Goal: Task Accomplishment & Management: Complete application form

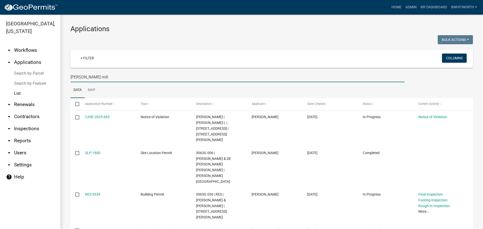
select select "3: 100"
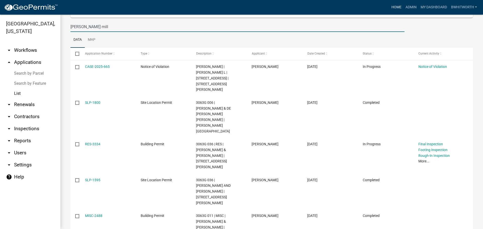
click at [394, 6] on link "Home" at bounding box center [396, 8] width 14 height 10
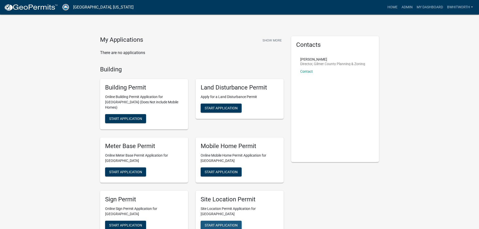
click at [220, 223] on span "Start Application" at bounding box center [221, 225] width 33 height 4
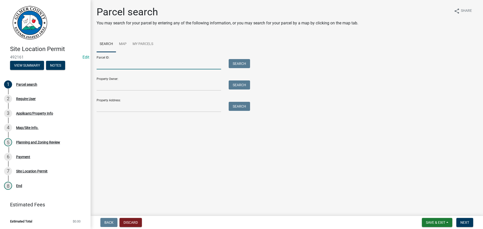
click at [113, 64] on input "Parcel ID:" at bounding box center [159, 64] width 124 height 10
drag, startPoint x: 90, startPoint y: 63, endPoint x: 133, endPoint y: 57, distance: 43.1
click at [133, 57] on div "Parcel ID: Search" at bounding box center [172, 60] width 151 height 17
paste input "3033C 002"
type input "3033C 002"
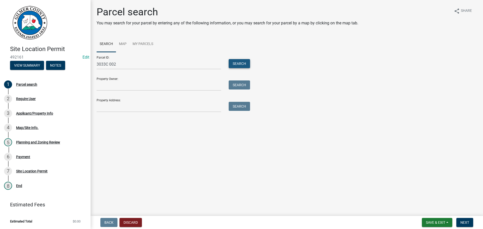
click at [245, 64] on button "Search" at bounding box center [239, 63] width 21 height 9
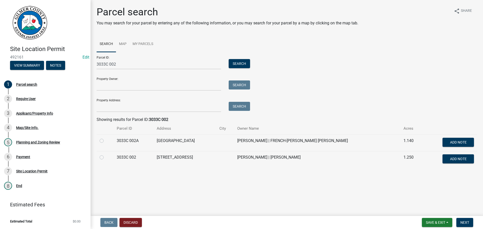
click at [106, 154] on label at bounding box center [106, 154] width 0 height 0
click at [106, 157] on 002 "radio" at bounding box center [107, 155] width 3 height 3
radio 002 "true"
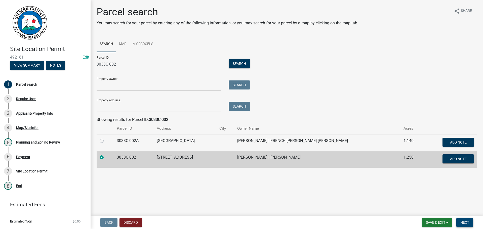
click at [466, 221] on span "Next" at bounding box center [464, 223] width 9 height 4
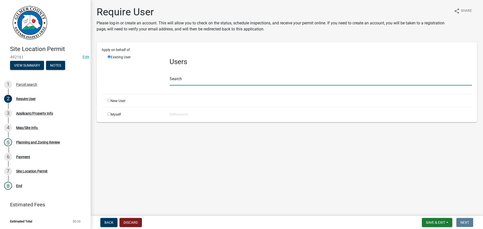
click at [222, 75] on input "text" at bounding box center [321, 80] width 302 height 10
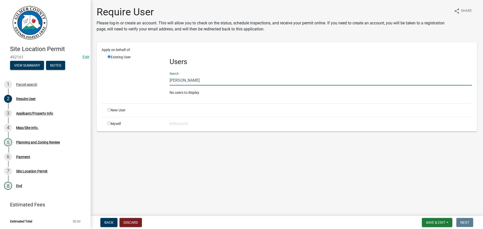
type input "kevin bunch"
click at [109, 110] on input "radio" at bounding box center [108, 109] width 3 height 3
radio input "true"
radio input "false"
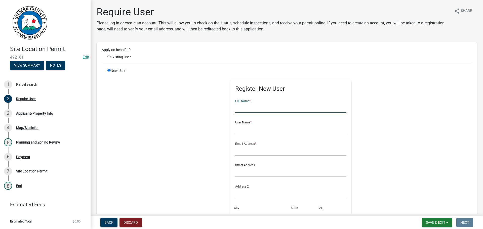
click at [290, 109] on input "text" at bounding box center [290, 108] width 111 height 10
type input "[PERSON_NAME],CH"
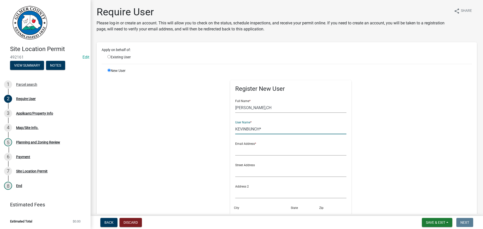
type input "KEVINBUNCH*"
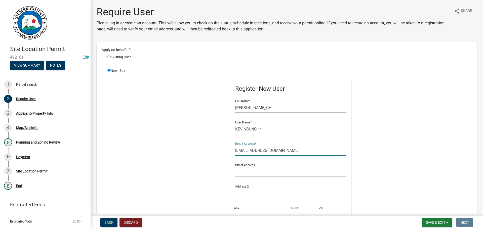
type input "[EMAIL_ADDRESS][DOMAIN_NAME]"
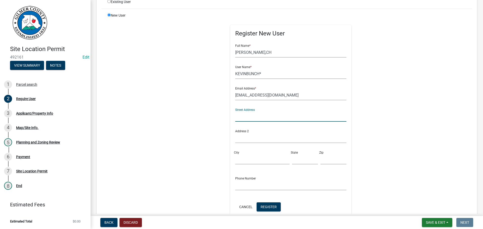
scroll to position [119, 0]
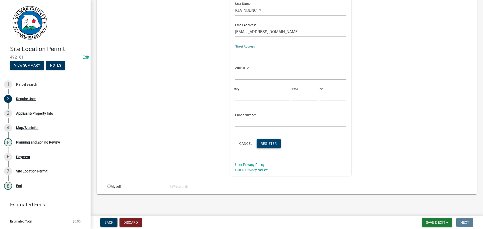
click at [258, 139] on button "Register" at bounding box center [269, 143] width 24 height 9
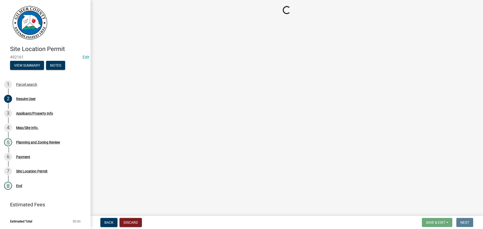
scroll to position [0, 0]
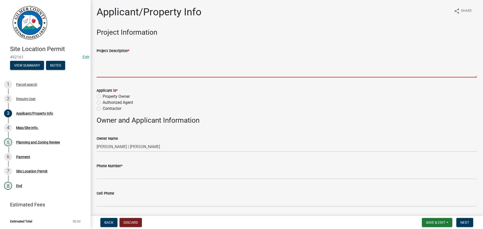
click at [140, 66] on textarea "Project Description *" at bounding box center [287, 66] width 380 height 24
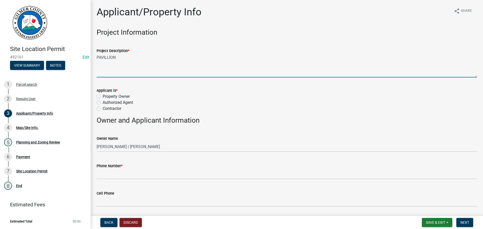
type textarea "PAVILLION"
click at [103, 96] on label "Property Owner" at bounding box center [116, 97] width 27 height 6
click at [103, 96] on input "Property Owner" at bounding box center [104, 95] width 3 height 3
radio input "true"
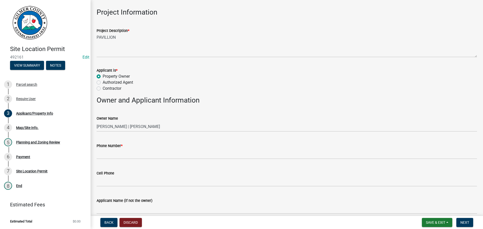
scroll to position [101, 0]
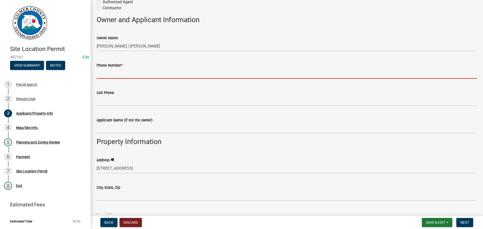
drag, startPoint x: 113, startPoint y: 70, endPoint x: 114, endPoint y: 67, distance: 2.8
click at [113, 70] on input "Phone Number *" at bounding box center [287, 73] width 380 height 10
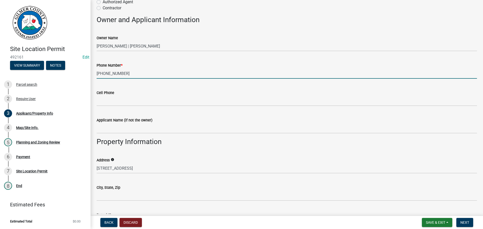
type input "[PHONE_NUMBER]"
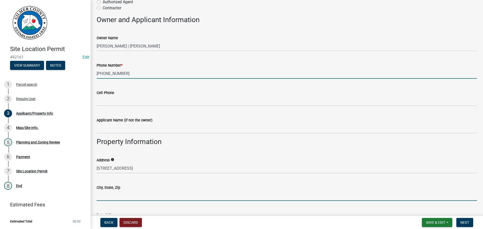
click at [123, 191] on input "City, State, Zip" at bounding box center [287, 196] width 380 height 10
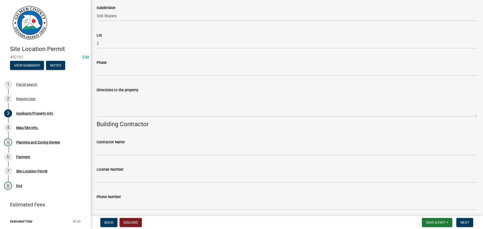
scroll to position [453, 0]
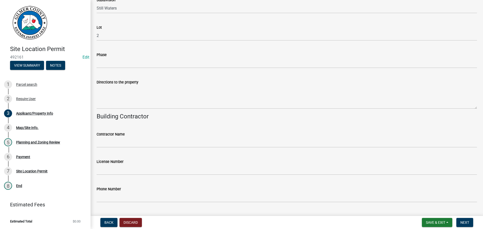
type input "ELLIJAY GA 30540"
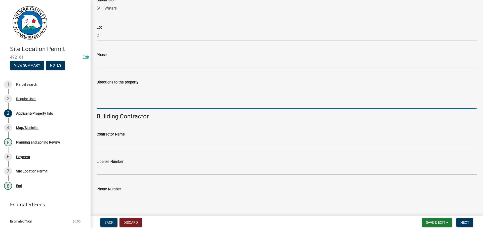
click at [133, 93] on textarea "Directions to the property" at bounding box center [287, 97] width 380 height 24
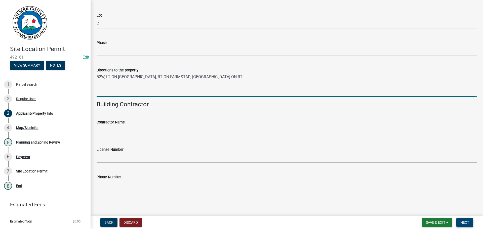
type textarea "52W, LT ON [GEOGRAPHIC_DATA], RT ON FARMSTAD, [GEOGRAPHIC_DATA] ON RT"
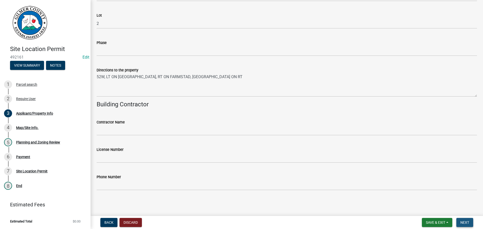
click at [471, 222] on button "Next" at bounding box center [464, 222] width 17 height 9
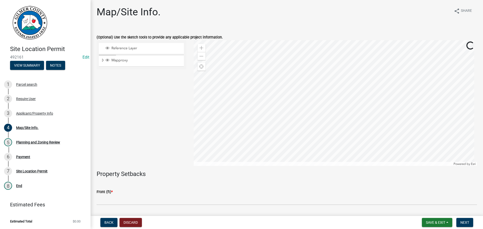
scroll to position [126, 0]
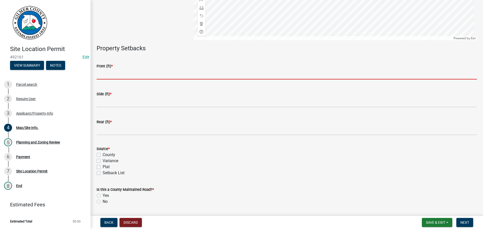
click at [121, 76] on input "text" at bounding box center [287, 74] width 380 height 10
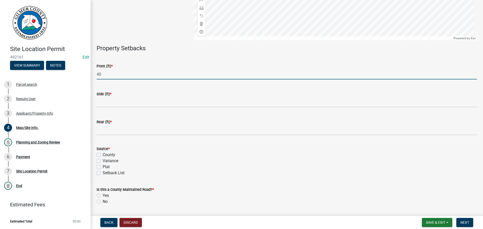
type input "40"
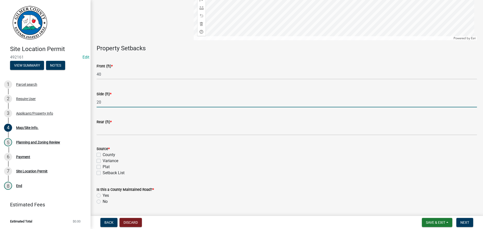
type input "20"
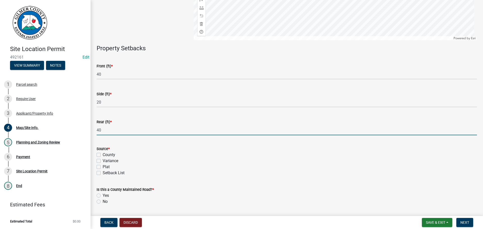
type input "40"
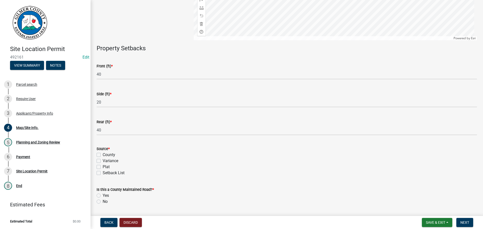
click at [108, 155] on label "County" at bounding box center [109, 155] width 13 height 6
click at [106, 155] on input "County" at bounding box center [104, 153] width 3 height 3
checkbox input "true"
checkbox input "false"
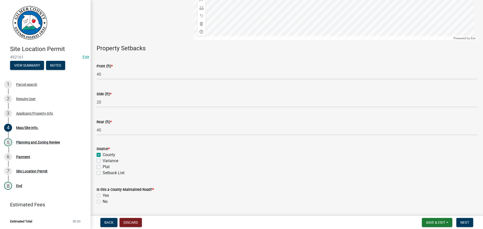
checkbox input "false"
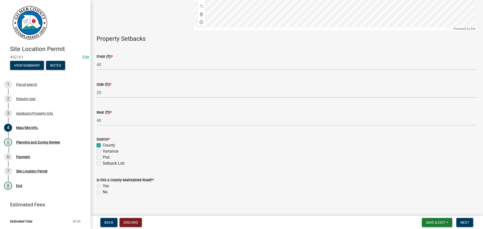
scroll to position [141, 0]
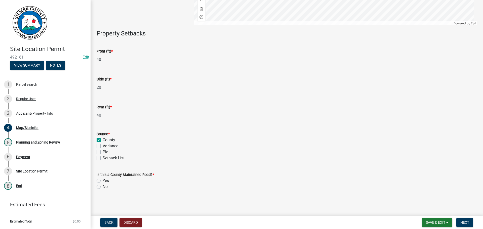
click at [103, 181] on label "Yes" at bounding box center [106, 181] width 6 height 6
click at [103, 181] on input "Yes" at bounding box center [104, 179] width 3 height 3
radio input "true"
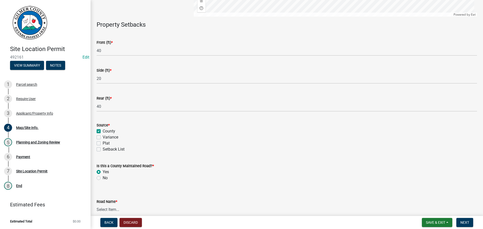
scroll to position [175, 0]
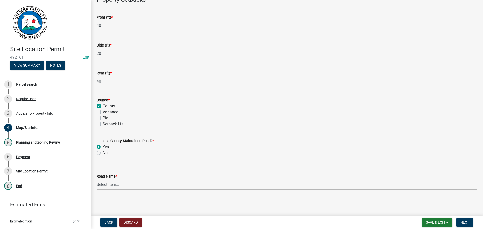
click at [107, 184] on select "Select Item... Aaron Road Abbot Court Abbot Top Road Abbott Mill Road Acorn Lan…" at bounding box center [287, 185] width 380 height 10
click at [154, 211] on main "Map/Site Info. share Share (Optional) Use the sketch tools to provide any appli…" at bounding box center [287, 107] width 392 height 214
click at [98, 155] on div "No" at bounding box center [287, 153] width 380 height 6
click at [103, 151] on label "No" at bounding box center [105, 153] width 5 height 6
click at [103, 151] on input "No" at bounding box center [104, 151] width 3 height 3
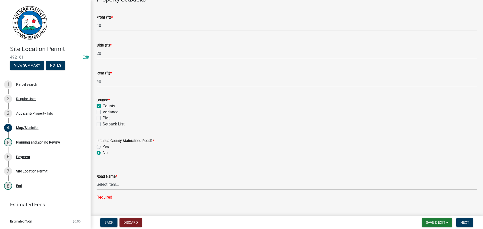
radio input "true"
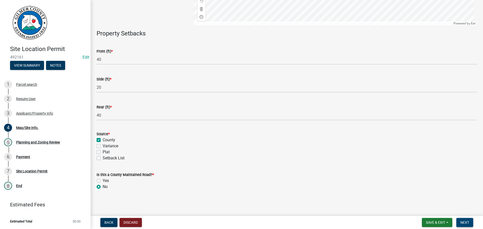
scroll to position [141, 0]
click at [467, 222] on span "Next" at bounding box center [464, 223] width 9 height 4
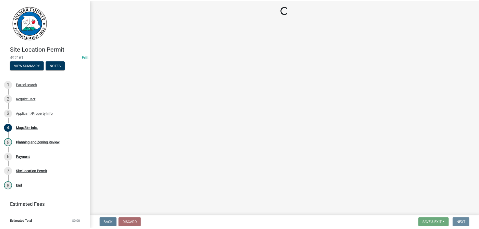
scroll to position [0, 0]
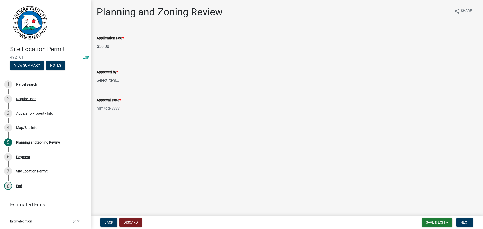
click at [122, 80] on select "Select Item... [PERSON_NAME] [PERSON_NAME] [PERSON_NAME] [PERSON_NAME] [PERSON_…" at bounding box center [287, 80] width 380 height 10
click at [97, 75] on select "Select Item... [PERSON_NAME] [PERSON_NAME] [PERSON_NAME] [PERSON_NAME] [PERSON_…" at bounding box center [287, 80] width 380 height 10
select select "f66b4cef-93c9-440c-84d8-a2c8d35cb7c1"
click at [127, 109] on div at bounding box center [120, 108] width 46 height 10
select select "10"
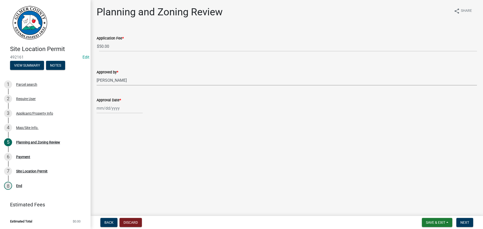
select select "2025"
click at [108, 149] on div "14" at bounding box center [110, 151] width 8 height 8
type input "[DATE]"
click at [464, 222] on span "Next" at bounding box center [464, 223] width 9 height 4
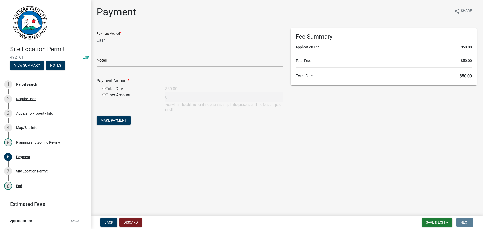
drag, startPoint x: 110, startPoint y: 39, endPoint x: 109, endPoint y: 43, distance: 4.1
click at [110, 39] on select "Credit Card POS Check Cash" at bounding box center [190, 40] width 186 height 10
select select "1: 0"
click at [97, 35] on select "Credit Card POS Check Cash" at bounding box center [190, 40] width 186 height 10
click at [122, 67] on form "Payment Method * Credit Card POS Check Cash Check # Payment Amount * Total Due …" at bounding box center [190, 77] width 186 height 98
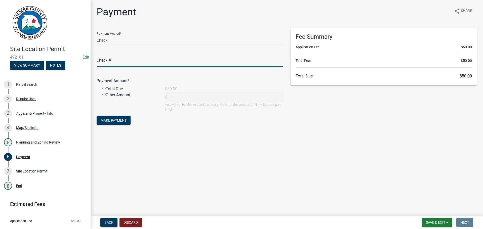
click at [125, 64] on input "text" at bounding box center [190, 62] width 186 height 10
type input "1077"
click at [104, 89] on input "radio" at bounding box center [103, 88] width 3 height 3
radio input "true"
type input "50"
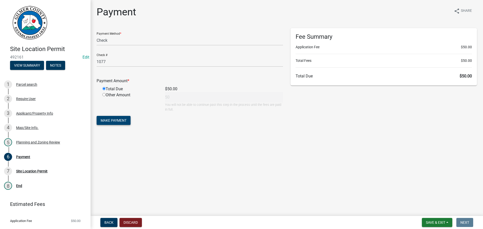
click at [125, 121] on span "Make Payment" at bounding box center [114, 120] width 26 height 4
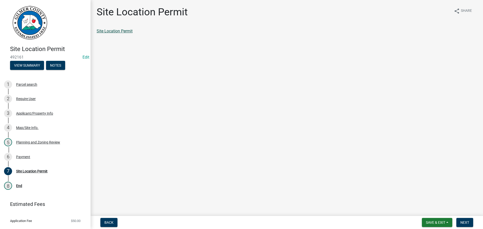
click at [121, 30] on link "Site Location Permit" at bounding box center [115, 31] width 36 height 5
click at [16, 156] on div "Payment" at bounding box center [23, 157] width 14 height 4
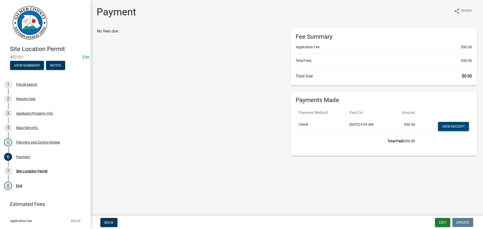
click at [457, 127] on link "View receipt" at bounding box center [453, 126] width 31 height 9
click at [445, 221] on button "Exit" at bounding box center [442, 222] width 15 height 9
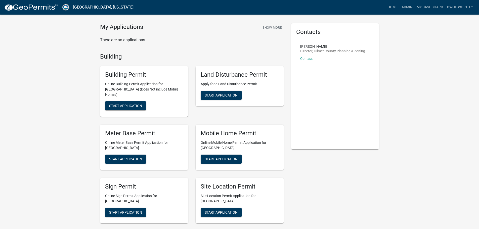
scroll to position [50, 0]
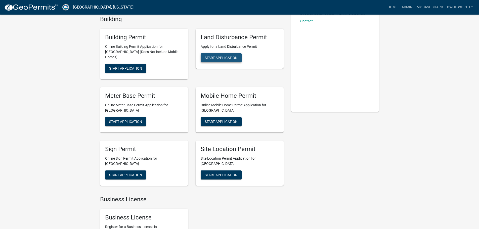
click at [219, 56] on span "Start Application" at bounding box center [221, 58] width 33 height 4
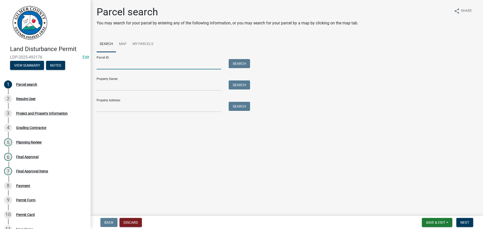
drag, startPoint x: 131, startPoint y: 64, endPoint x: 134, endPoint y: 63, distance: 3.1
click at [131, 64] on input "Parcel ID:" at bounding box center [159, 64] width 124 height 10
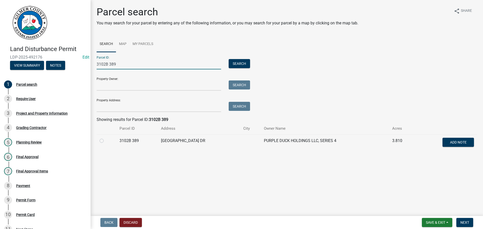
type input "3102B 389"
click at [106, 138] on label at bounding box center [106, 138] width 0 height 0
click at [106, 141] on 389 "radio" at bounding box center [107, 139] width 3 height 3
radio 389 "true"
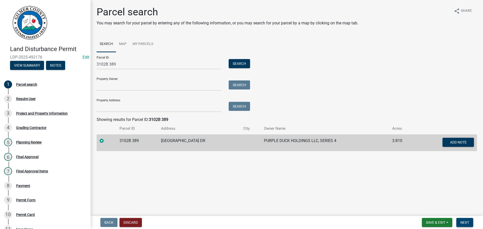
click at [464, 222] on span "Next" at bounding box center [464, 223] width 9 height 4
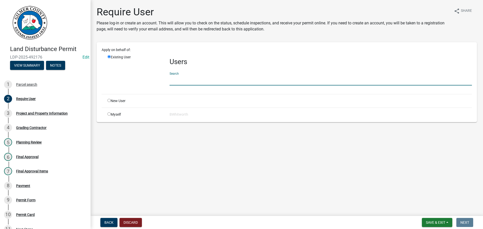
click at [213, 78] on input "text" at bounding box center [321, 80] width 302 height 10
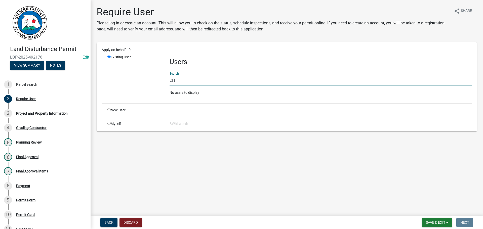
type input "C"
type input "[PERSON_NAME]"
drag, startPoint x: 223, startPoint y: 79, endPoint x: 151, endPoint y: 75, distance: 72.3
click at [151, 75] on div "Existing User Users Search SCOTTY ABERCROMBIE No users to display" at bounding box center [290, 77] width 372 height 45
click at [109, 110] on input "radio" at bounding box center [108, 109] width 3 height 3
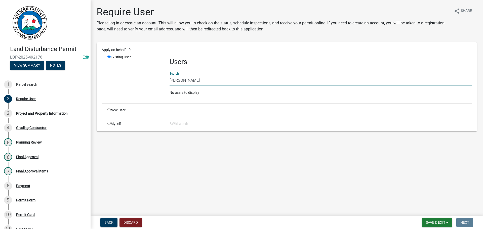
radio input "true"
radio input "false"
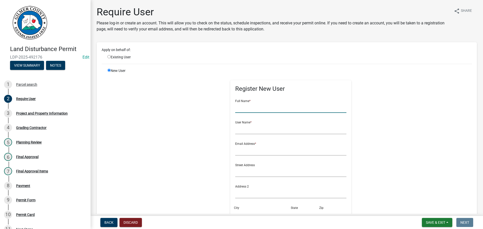
click at [271, 109] on input "text" at bounding box center [290, 108] width 111 height 10
paste input "[PERSON_NAME]"
type input "[PERSON_NAME]"
click at [242, 130] on input "text" at bounding box center [290, 129] width 111 height 10
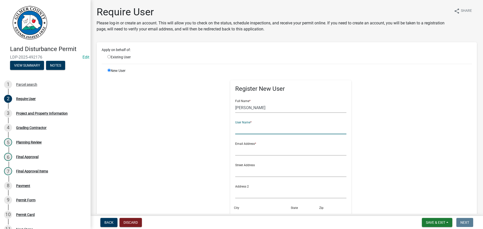
paste input "[PERSON_NAME]"
click at [248, 128] on input "[PERSON_NAME]" at bounding box center [290, 129] width 111 height 10
type input "SCOTTYABERCROMBIE"
click at [256, 150] on input "text" at bounding box center [290, 150] width 111 height 10
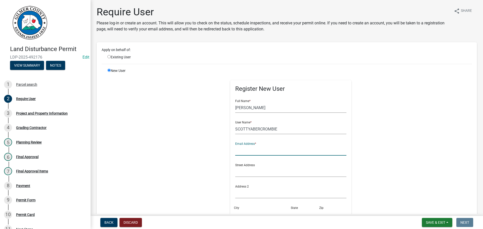
type input "[EMAIL_ADDRESS][DOMAIN_NAME]"
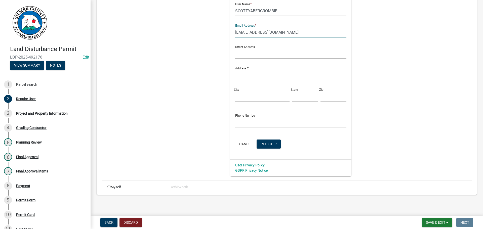
scroll to position [119, 0]
click at [270, 142] on span "Register" at bounding box center [269, 143] width 16 height 4
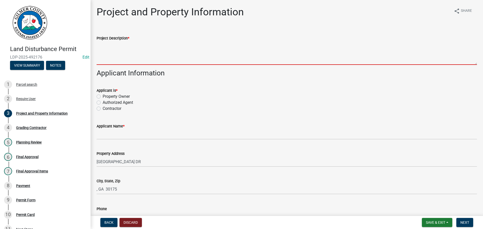
click at [144, 52] on textarea "Project Description *" at bounding box center [287, 53] width 380 height 24
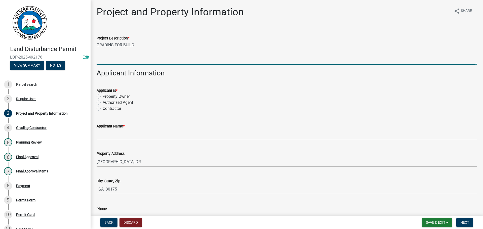
type textarea "GRADING FOR BUILD"
click at [103, 108] on label "Contractor" at bounding box center [112, 109] width 19 height 6
click at [103, 108] on input "Contractor" at bounding box center [104, 107] width 3 height 3
radio input "true"
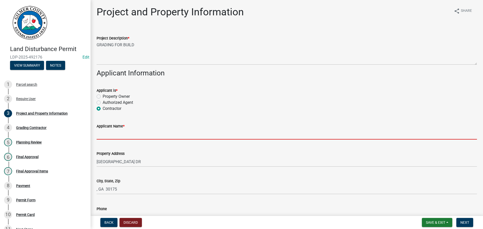
click at [118, 133] on input "Applicant Name *" at bounding box center [287, 134] width 380 height 10
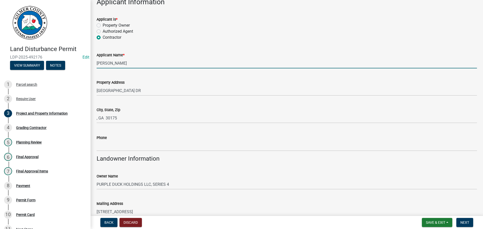
scroll to position [75, 0]
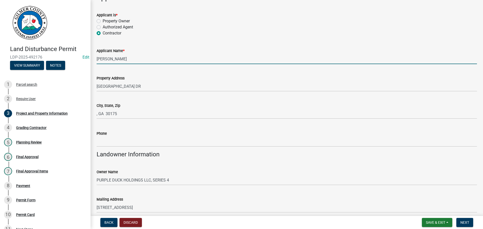
type input "[PERSON_NAME]"
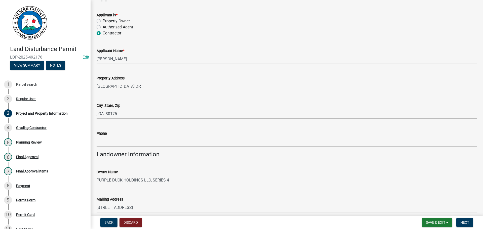
click at [96, 113] on div "City, State, Zip , GA 30175" at bounding box center [287, 107] width 388 height 23
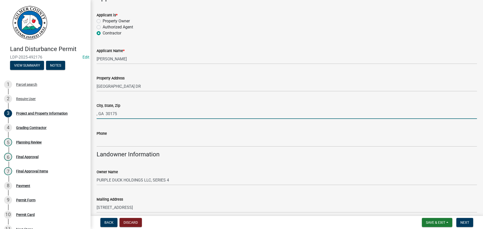
click at [97, 113] on input ", GA 30175" at bounding box center [287, 114] width 380 height 10
type input "TALKING ROCK, GA 30175"
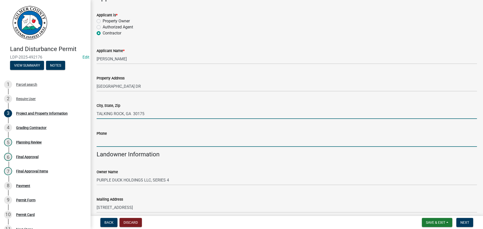
click at [125, 141] on input "Phone" at bounding box center [287, 142] width 380 height 10
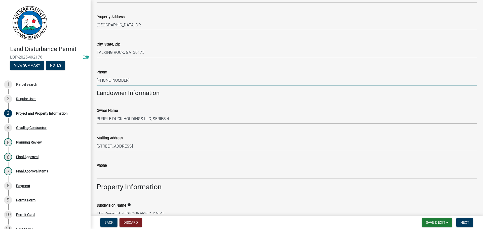
scroll to position [176, 0]
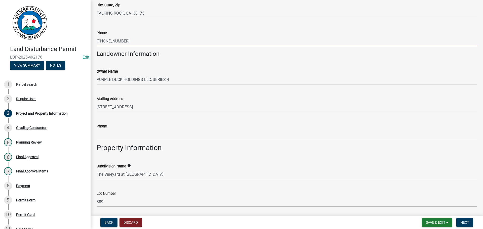
type input "706-273-8507"
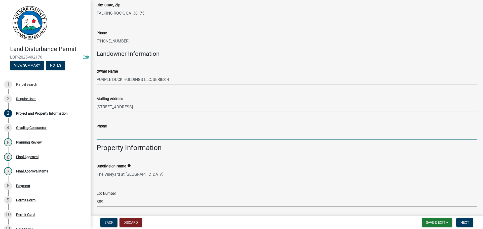
click at [116, 136] on input "Phone" at bounding box center [287, 134] width 380 height 10
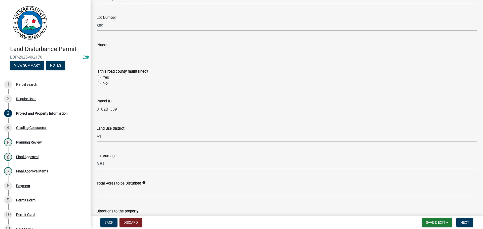
scroll to position [400, 0]
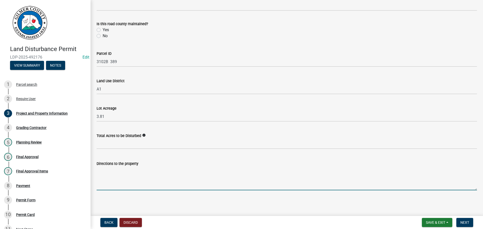
click at [98, 167] on textarea "Directions to the property" at bounding box center [287, 179] width 380 height 24
click at [154, 172] on textarea "YUKON TO THE VINEYARD" at bounding box center [287, 179] width 380 height 24
click at [191, 171] on textarea "YUKON TO THE VINEYARD THRU GATEM" at bounding box center [287, 179] width 380 height 24
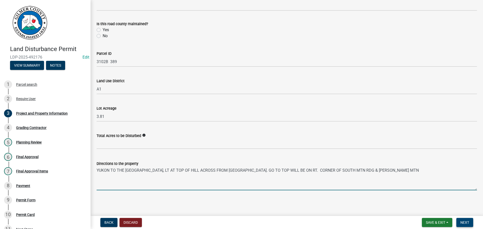
type textarea "YUKON TO THE VINEYARD THRU GATE, LT AT TOP OF HILL ACROSS FROM PAVILLION. GO TO…"
click at [463, 222] on span "Next" at bounding box center [464, 223] width 9 height 4
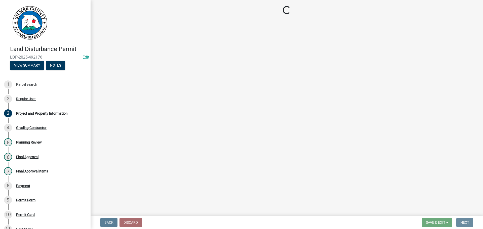
scroll to position [0, 0]
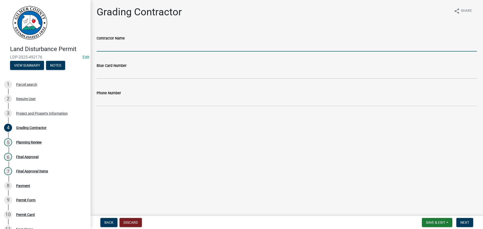
click at [114, 46] on input "Contractor Name" at bounding box center [287, 46] width 380 height 10
type input "KEVIN NEWSON"
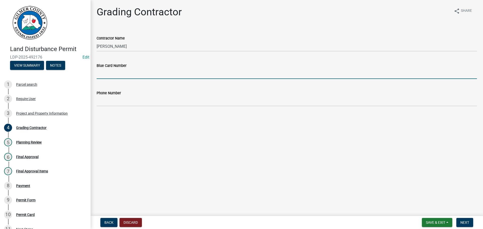
click at [126, 73] on input "Blue Card Number" at bounding box center [287, 74] width 380 height 10
type input "60189"
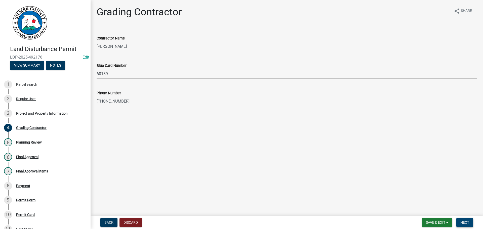
type input "470-273-0728"
click at [466, 220] on button "Next" at bounding box center [464, 222] width 17 height 9
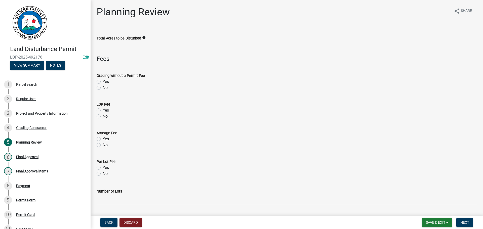
click at [103, 111] on label "Yes" at bounding box center [106, 110] width 6 height 6
click at [103, 111] on input "Yes" at bounding box center [104, 108] width 3 height 3
radio input "true"
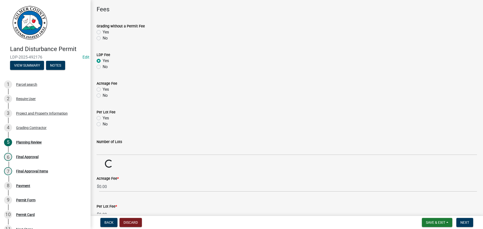
scroll to position [107, 0]
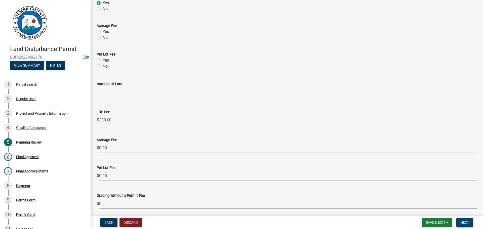
click at [466, 222] on span "Next" at bounding box center [464, 223] width 9 height 4
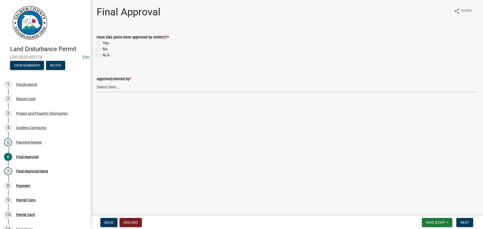
click at [103, 43] on label "Yes" at bounding box center [106, 43] width 6 height 6
click at [103, 43] on input "Yes" at bounding box center [104, 41] width 3 height 3
radio input "true"
click at [109, 85] on select "Select Item... [PERSON_NAME] [PERSON_NAME] [PERSON_NAME] [PERSON_NAME] [PERSON_…" at bounding box center [287, 87] width 380 height 10
click at [97, 82] on select "Select Item... [PERSON_NAME] [PERSON_NAME] [PERSON_NAME] [PERSON_NAME] [PERSON_…" at bounding box center [287, 87] width 380 height 10
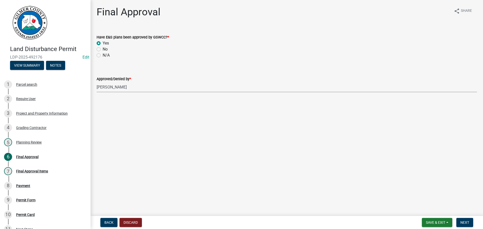
select select "f66b4cef-93c9-440c-84d8-a2c8d35cb7c1"
click at [467, 223] on span "Next" at bounding box center [464, 223] width 9 height 4
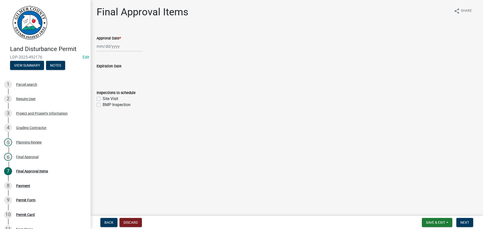
click at [108, 47] on div at bounding box center [120, 46] width 46 height 10
select select "10"
select select "2025"
click at [112, 92] on div "14" at bounding box center [110, 89] width 8 height 8
type input "[DATE]"
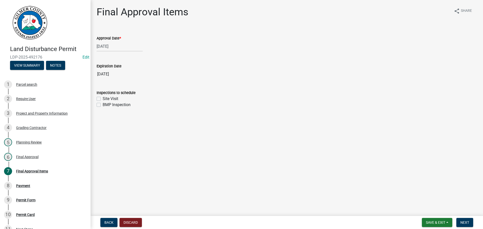
click at [99, 80] on wm-data-entity-input-list "Approval Date * 10/14/2025 Expiration Date 10/14/2028 Inspections to schedule S…" at bounding box center [287, 70] width 380 height 84
click at [103, 100] on label "Site Visit" at bounding box center [111, 99] width 16 height 6
click at [103, 99] on input "Site Visit" at bounding box center [104, 97] width 3 height 3
checkbox input "true"
click at [96, 106] on div "Inspections to schedule Site Visit BMP Inspection" at bounding box center [287, 96] width 388 height 24
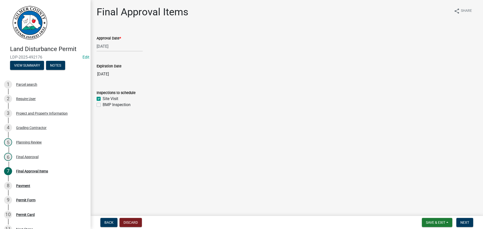
click at [103, 106] on label "BMP Inspection" at bounding box center [117, 105] width 28 height 6
click at [103, 105] on input "BMP Inspection" at bounding box center [104, 103] width 3 height 3
checkbox input "true"
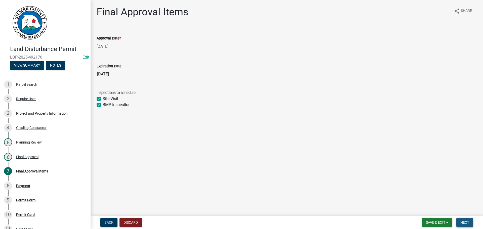
click at [463, 221] on span "Next" at bounding box center [464, 223] width 9 height 4
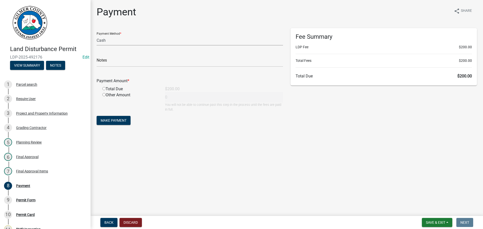
click at [121, 40] on select "Credit Card POS Check Cash" at bounding box center [190, 40] width 186 height 10
select select "1: 0"
click at [97, 35] on select "Credit Card POS Check Cash" at bounding box center [190, 40] width 186 height 10
click at [135, 64] on input "text" at bounding box center [190, 62] width 186 height 10
type input "4101"
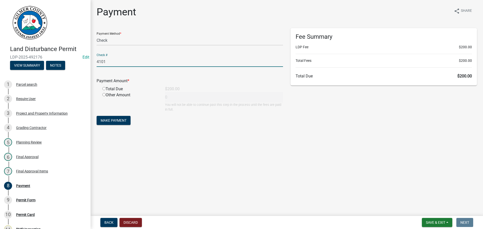
click at [104, 89] on input "radio" at bounding box center [103, 88] width 3 height 3
radio input "true"
type input "200"
click at [118, 121] on span "Make Payment" at bounding box center [114, 120] width 26 height 4
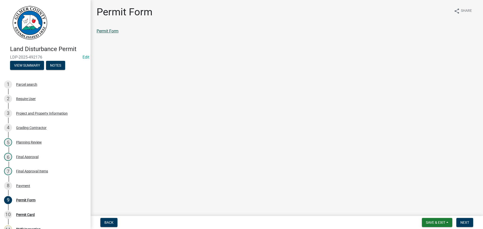
click at [117, 31] on link "Permit Form" at bounding box center [108, 31] width 22 height 5
click at [22, 213] on div "Permit Card" at bounding box center [25, 215] width 19 height 4
click at [113, 32] on link "Permit Form" at bounding box center [108, 31] width 22 height 5
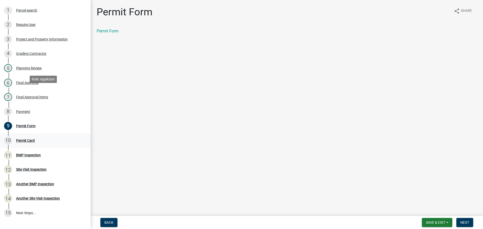
scroll to position [101, 0]
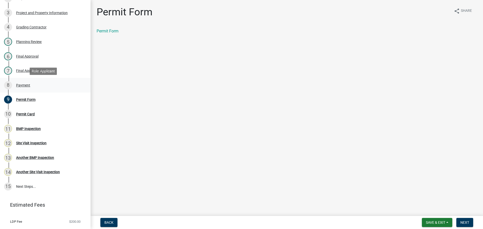
click at [21, 84] on div "Payment" at bounding box center [23, 85] width 14 height 4
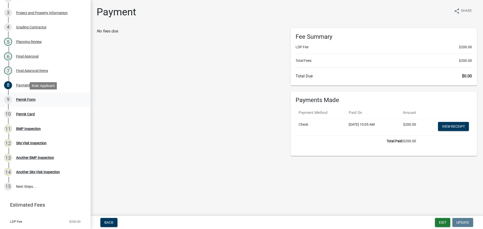
click at [24, 98] on div "Permit Form" at bounding box center [25, 100] width 19 height 4
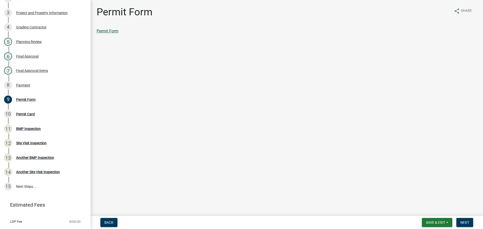
click at [106, 31] on link "Permit Form" at bounding box center [108, 31] width 22 height 5
click at [28, 84] on div "Payment" at bounding box center [23, 85] width 14 height 4
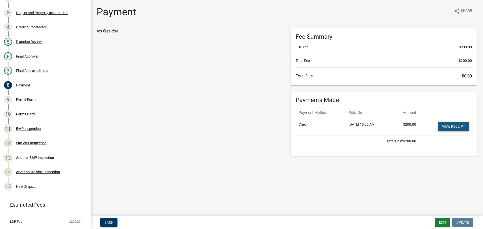
click at [451, 125] on link "View receipt" at bounding box center [453, 126] width 31 height 9
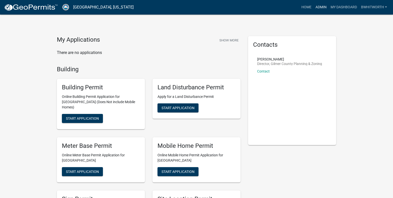
click at [317, 7] on link "Admin" at bounding box center [320, 8] width 15 height 10
click at [318, 6] on link "Admin" at bounding box center [320, 8] width 15 height 10
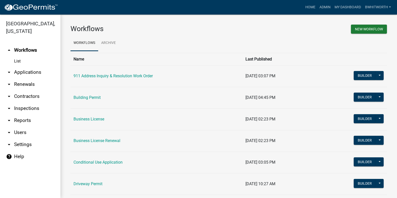
click at [23, 73] on link "arrow_drop_down Applications" at bounding box center [30, 72] width 60 height 12
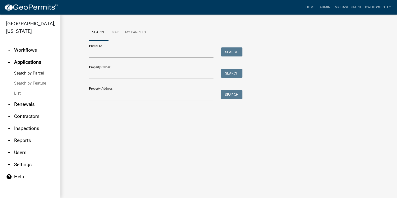
click at [19, 90] on link "List" at bounding box center [30, 94] width 60 height 10
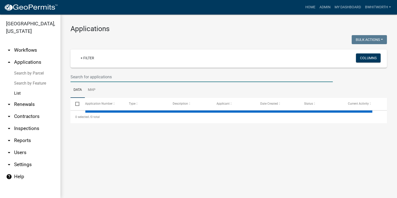
click at [84, 77] on input "text" at bounding box center [201, 77] width 262 height 10
select select "3: 100"
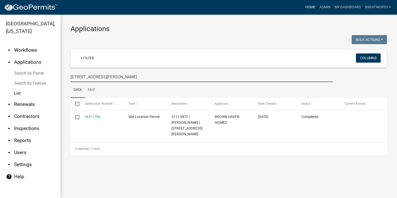
type input "[STREET_ADDRESS][PERSON_NAME]"
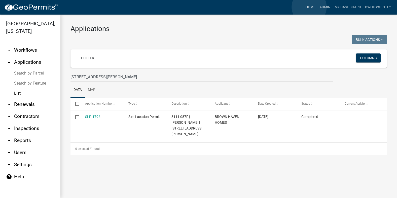
click at [309, 7] on link "Home" at bounding box center [310, 8] width 14 height 10
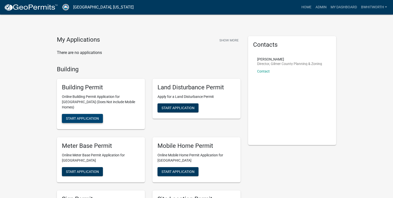
click at [81, 117] on span "Start Application" at bounding box center [82, 119] width 33 height 4
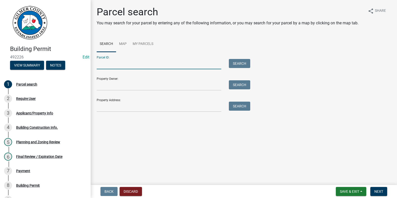
click at [111, 61] on input "Parcel ID:" at bounding box center [159, 64] width 124 height 10
type input "3111 087F"
click at [236, 61] on button "Search" at bounding box center [239, 63] width 21 height 9
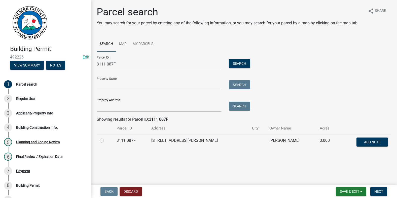
click at [106, 138] on label at bounding box center [106, 138] width 0 height 0
click at [106, 140] on 087F "radio" at bounding box center [107, 139] width 3 height 3
radio 087F "true"
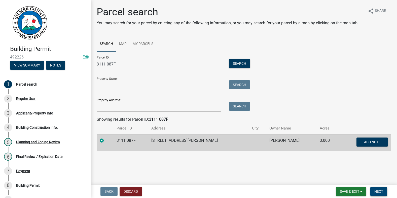
drag, startPoint x: 385, startPoint y: 194, endPoint x: 382, endPoint y: 194, distance: 2.8
click at [385, 194] on button "Next" at bounding box center [378, 191] width 17 height 9
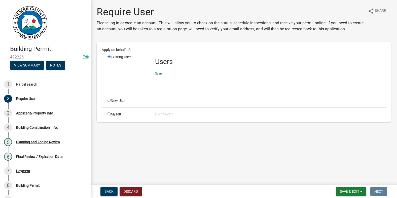
click at [173, 81] on input "text" at bounding box center [270, 80] width 231 height 10
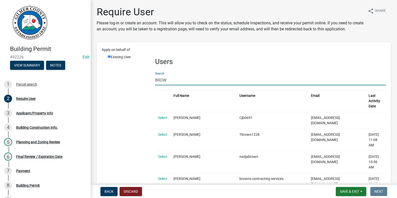
type input "BROWN HAVEN HOMES"
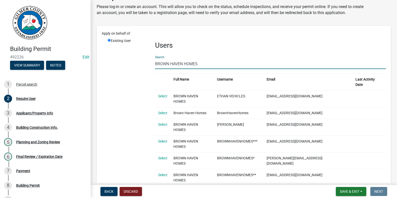
scroll to position [25, 0]
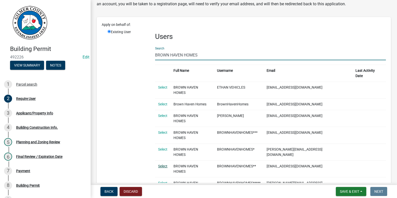
click at [165, 164] on link "Select" at bounding box center [162, 166] width 9 height 4
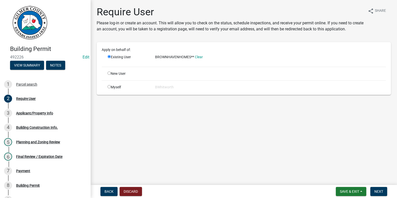
scroll to position [0, 0]
click at [380, 189] on button "Next" at bounding box center [378, 191] width 17 height 9
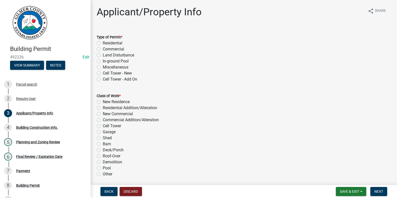
click at [103, 43] on label "Residential" at bounding box center [113, 43] width 20 height 6
click at [103, 43] on input "Residential" at bounding box center [104, 41] width 3 height 3
radio input "true"
click at [103, 103] on label "New Residence" at bounding box center [116, 102] width 27 height 6
click at [103, 102] on input "New Residence" at bounding box center [104, 100] width 3 height 3
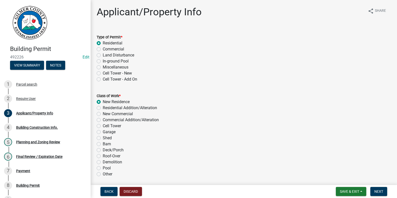
radio input "true"
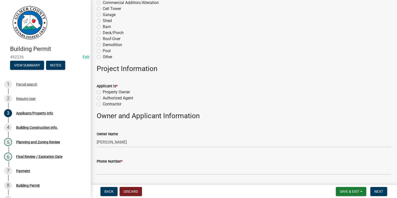
scroll to position [151, 0]
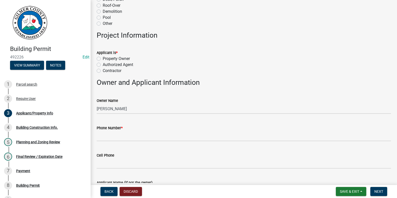
click at [103, 70] on label "Contractor" at bounding box center [112, 71] width 19 height 6
click at [103, 70] on input "Contractor" at bounding box center [104, 69] width 3 height 3
radio input "true"
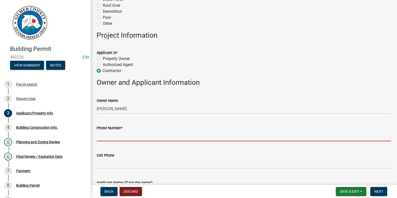
drag, startPoint x: 115, startPoint y: 138, endPoint x: 137, endPoint y: 135, distance: 22.4
click at [115, 138] on input "Phone Number *" at bounding box center [244, 136] width 294 height 10
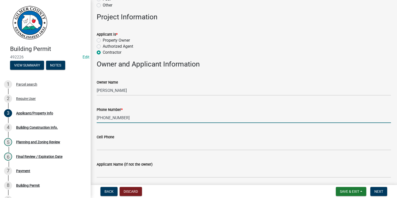
scroll to position [277, 0]
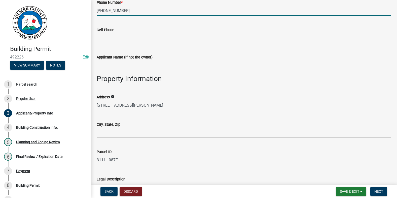
type input "[PHONE_NUMBER]"
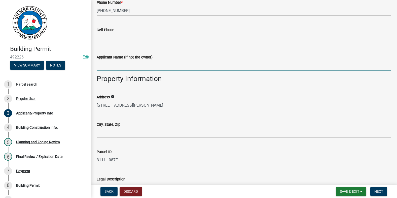
click at [142, 64] on input "Applicant Name (if not the owner)" at bounding box center [244, 65] width 294 height 10
type input "BROWN HAVEN HOMES"
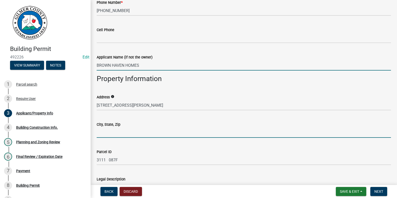
click at [106, 134] on input "City, State, Zip" at bounding box center [244, 133] width 294 height 10
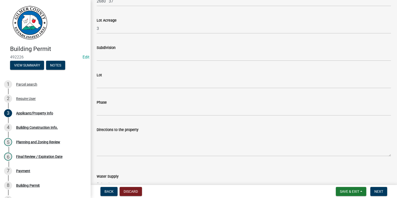
scroll to position [553, 0]
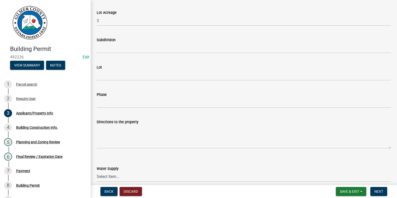
type input "ELLIJAY GA 30536"
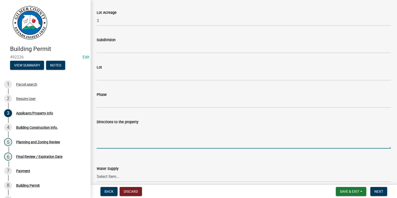
click at [113, 136] on textarea "Directions to the property" at bounding box center [244, 137] width 294 height 24
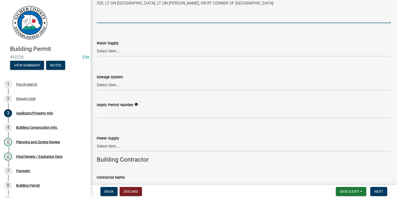
scroll to position [704, 0]
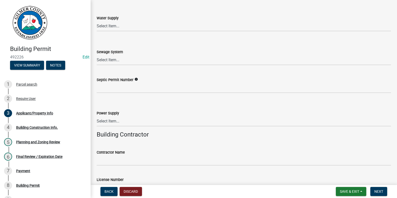
type textarea "52E, LT ON [GEOGRAPHIC_DATA], LT ON [PERSON_NAME], ON RT CORNER OF [GEOGRAPHIC_…"
click at [119, 26] on select "Select Item... Well Community Public Spring" at bounding box center [244, 26] width 294 height 10
click at [97, 21] on select "Select Item... Well Community Public Spring" at bounding box center [244, 26] width 294 height 10
select select "6d3c22a4-bb85-4608-b1e4-8a8b34b9a216"
click at [121, 61] on select "Select Item... Septic Community Public" at bounding box center [244, 60] width 294 height 10
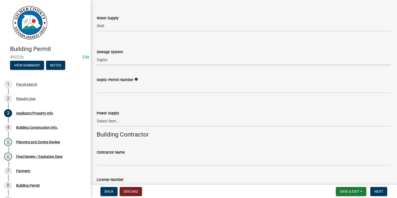
click at [97, 55] on select "Select Item... Septic Community Public" at bounding box center [244, 60] width 294 height 10
select select "92a37e23-3b7d-408e-b3c7-0afbe39b0942"
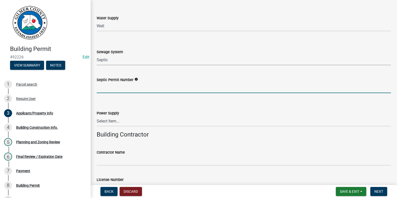
click at [118, 90] on input "Septic Permit Number" at bounding box center [244, 88] width 294 height 10
type input "05364"
click at [113, 121] on select "Select Item... Amicalola EMC [GEOGRAPHIC_DATA] EMC Tri-State Power [US_STATE] P…" at bounding box center [244, 121] width 294 height 10
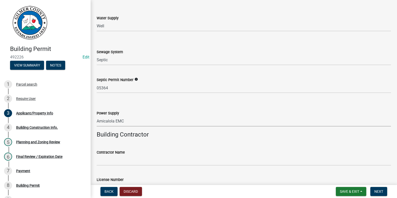
click at [97, 116] on select "Select Item... Amicalola EMC [GEOGRAPHIC_DATA] EMC Tri-State Power [US_STATE] P…" at bounding box center [244, 121] width 294 height 10
select select "c9feaa94-b03b-4165-97cf-90fdf63947c5"
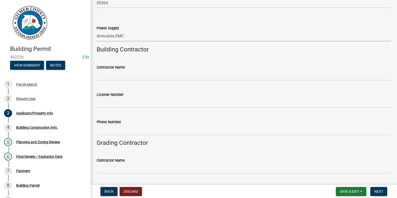
scroll to position [830, 0]
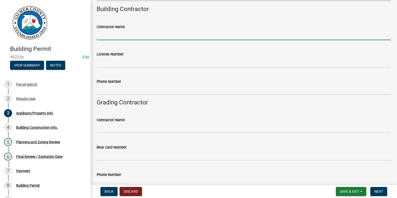
click at [118, 35] on input "Contractor Name" at bounding box center [244, 35] width 294 height 10
type input "BROWN HAVEN HOMES"
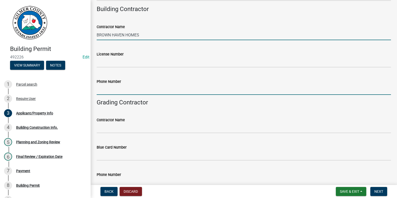
click at [109, 89] on input "Phone Number" at bounding box center [244, 90] width 294 height 10
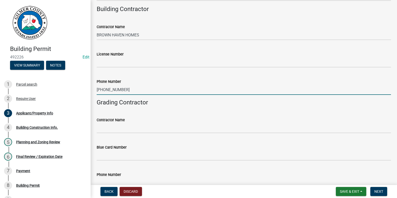
type input "[PHONE_NUMBER]"
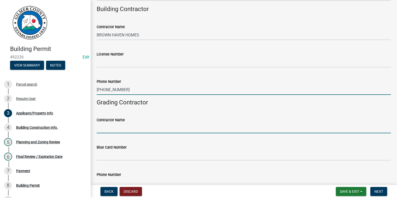
drag, startPoint x: 124, startPoint y: 128, endPoint x: 122, endPoint y: 122, distance: 5.9
click at [124, 128] on input "Contractor Name" at bounding box center [244, 128] width 294 height 10
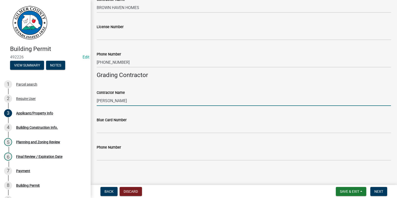
scroll to position [859, 0]
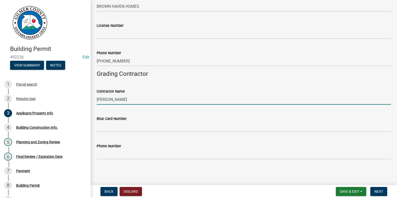
type input "[PERSON_NAME]"
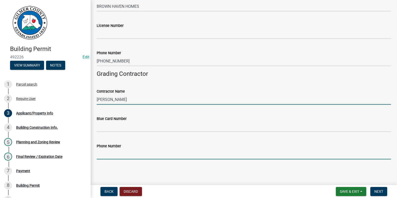
click at [123, 152] on input "Phone Number" at bounding box center [244, 154] width 294 height 10
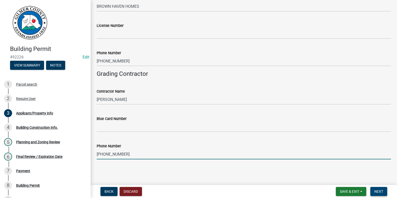
type input "[PHONE_NUMBER]"
click at [376, 191] on span "Next" at bounding box center [378, 192] width 9 height 4
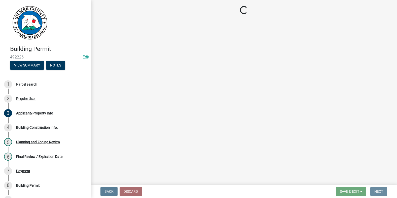
scroll to position [0, 0]
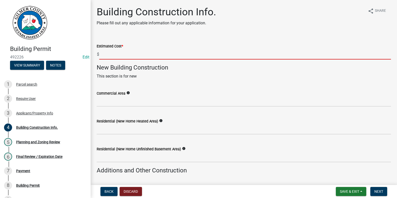
click at [118, 50] on input "text" at bounding box center [244, 54] width 291 height 10
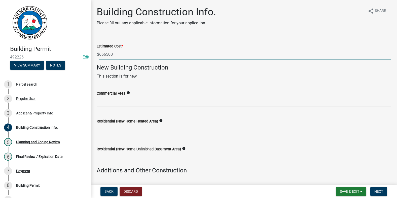
type input "666500"
click at [157, 87] on div "Commercial Area info" at bounding box center [244, 94] width 294 height 23
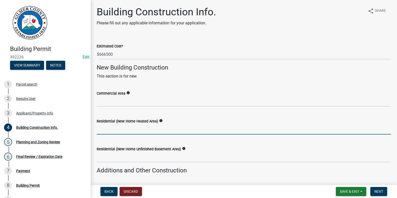
click at [107, 130] on input "text" at bounding box center [244, 129] width 294 height 10
type input "3891"
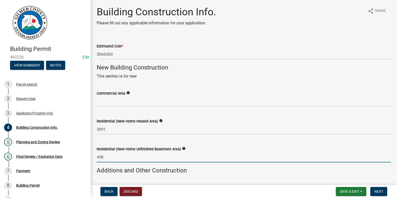
type input "498"
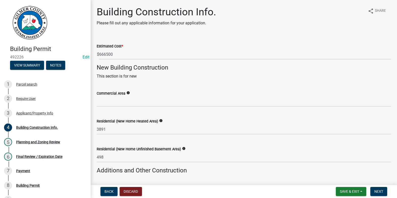
scroll to position [105, 0]
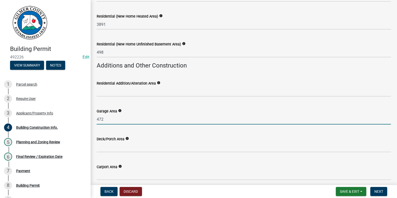
type input "472"
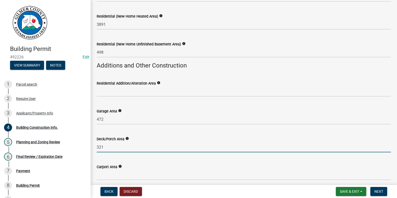
type input "321"
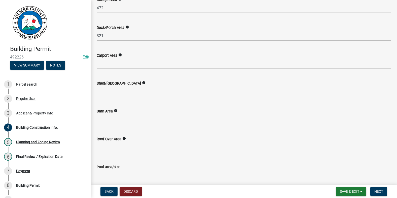
scroll to position [266, 0]
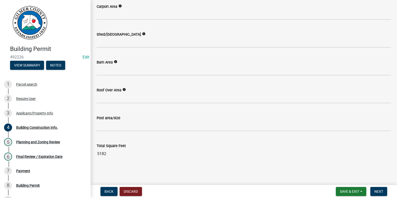
click at [156, 152] on input "5182" at bounding box center [244, 154] width 294 height 10
click at [377, 195] on button "Next" at bounding box center [378, 191] width 17 height 9
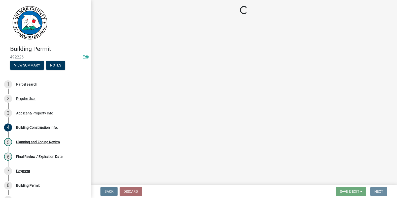
scroll to position [0, 0]
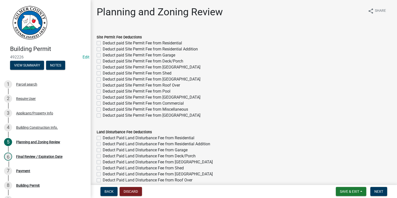
click at [103, 44] on label "Deduct paid Site Permit Fee from Residential" at bounding box center [142, 43] width 79 height 6
click at [103, 44] on input "Deduct paid Site Permit Fee from Residential" at bounding box center [104, 41] width 3 height 3
checkbox input "true"
checkbox input "false"
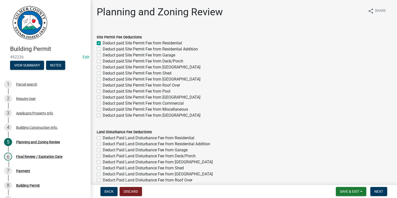
checkbox input "false"
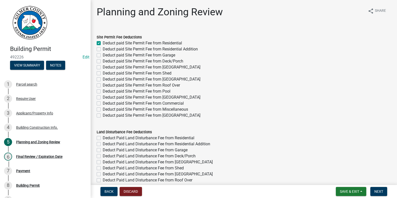
checkbox input "false"
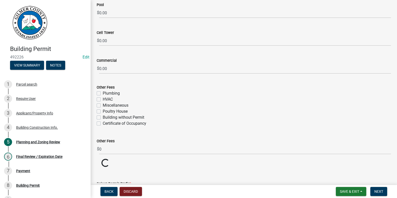
scroll to position [905, 0]
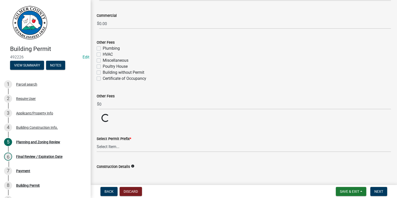
click at [103, 79] on label "Certificate of Occupancy" at bounding box center [125, 79] width 44 height 6
click at [103, 79] on input "Certificate of Occupancy" at bounding box center [104, 77] width 3 height 3
checkbox input "true"
checkbox input "false"
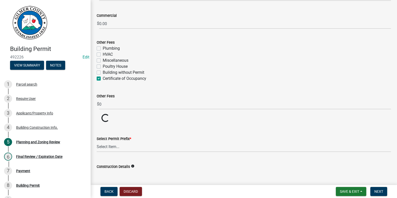
checkbox input "false"
checkbox input "true"
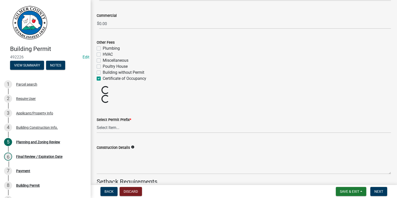
scroll to position [981, 0]
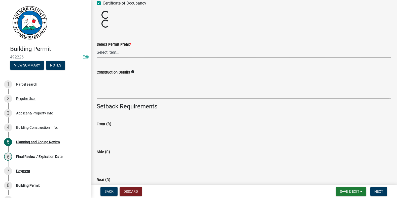
click at [111, 52] on select "Select Item... RES COMM MB LAND POOL MISC CELL TOWER - NEW CELL TOWER - ADD ON" at bounding box center [244, 53] width 294 height 10
click at [97, 48] on select "Select Item... RES COMM MB LAND POOL MISC CELL TOWER - NEW CELL TOWER - ADD ON" at bounding box center [244, 53] width 294 height 10
select select "b5c39336-92b9-49ce-a0a5-4e9e9babf743"
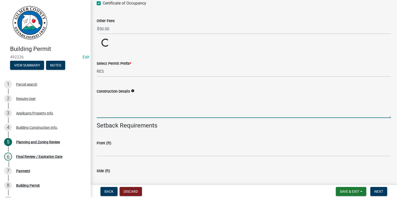
click at [113, 99] on textarea "Construction Details" at bounding box center [244, 107] width 294 height 24
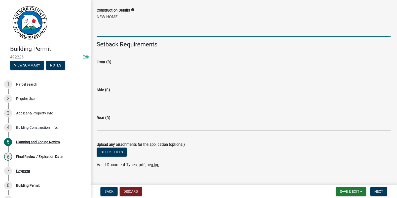
scroll to position [1081, 0]
type textarea "NEW HOME"
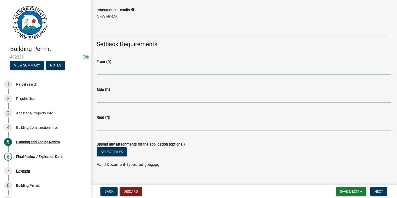
click at [101, 68] on input "text" at bounding box center [244, 70] width 294 height 10
type input "40"
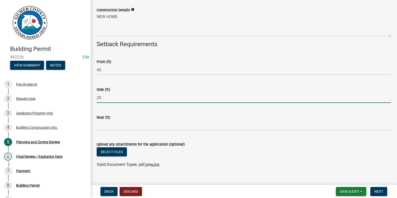
type input "20"
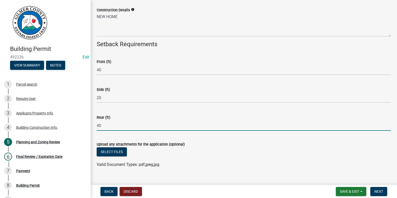
type input "40"
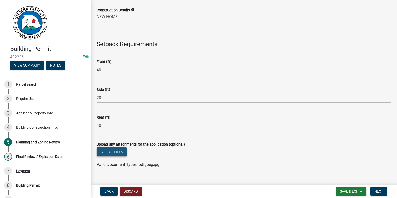
click at [113, 151] on button "Select files" at bounding box center [112, 152] width 30 height 9
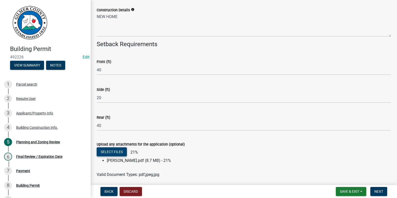
scroll to position [1100, 0]
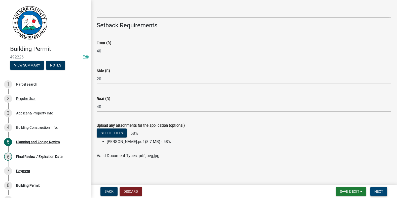
click at [381, 193] on span "Next" at bounding box center [378, 192] width 9 height 4
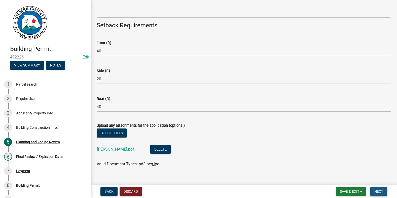
click at [379, 195] on button "Next" at bounding box center [378, 191] width 17 height 9
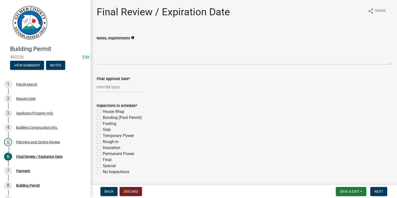
select select "10"
select select "2025"
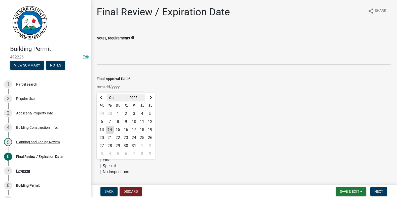
click at [112, 89] on div "[PERSON_NAME] Feb Mar Apr [PERSON_NAME][DATE] Oct Nov [DATE] 1526 1527 1528 152…" at bounding box center [120, 87] width 46 height 10
click at [108, 128] on div "14" at bounding box center [110, 130] width 8 height 8
type input "[DATE]"
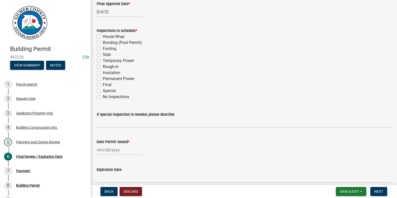
scroll to position [75, 0]
click at [103, 55] on label "Slab" at bounding box center [107, 55] width 8 height 6
click at [103, 55] on input "Slab" at bounding box center [104, 53] width 3 height 3
checkbox input "true"
checkbox input "false"
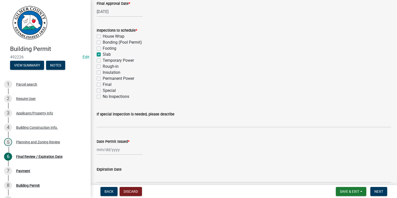
checkbox input "false"
checkbox input "true"
checkbox input "false"
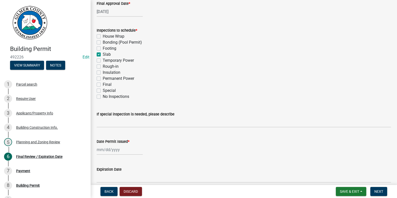
checkbox input "false"
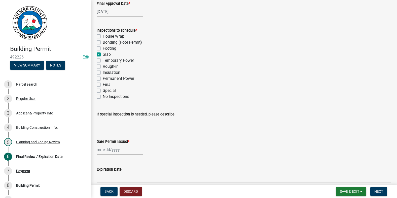
click at [103, 47] on label "Footing" at bounding box center [110, 49] width 14 height 6
click at [103, 47] on input "Footing" at bounding box center [104, 47] width 3 height 3
checkbox input "true"
checkbox input "false"
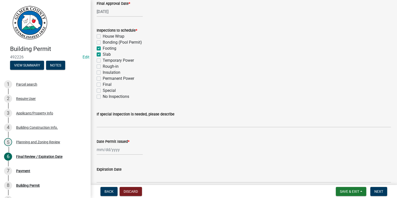
checkbox input "true"
checkbox input "false"
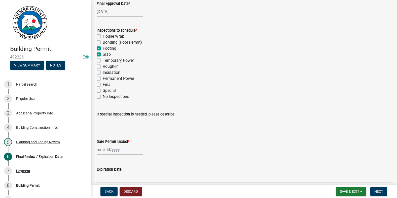
checkbox input "false"
click at [103, 66] on label "Rough-in" at bounding box center [111, 67] width 16 height 6
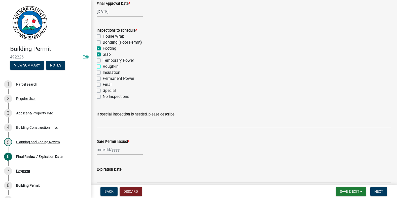
click at [103, 66] on input "Rough-in" at bounding box center [104, 65] width 3 height 3
checkbox input "true"
checkbox input "false"
checkbox input "true"
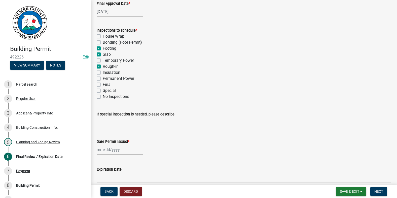
checkbox input "true"
checkbox input "false"
checkbox input "true"
checkbox input "false"
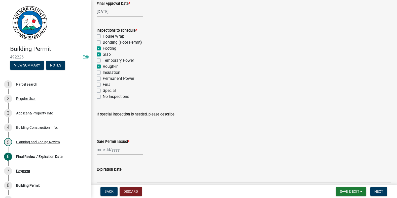
checkbox input "false"
click at [103, 79] on label "Permanent Power" at bounding box center [118, 79] width 31 height 6
click at [103, 79] on input "Permanent Power" at bounding box center [104, 77] width 3 height 3
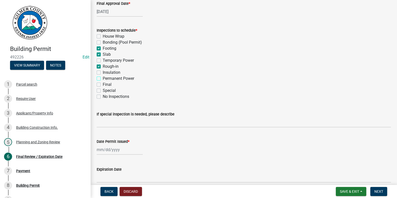
checkbox input "true"
checkbox input "false"
checkbox input "true"
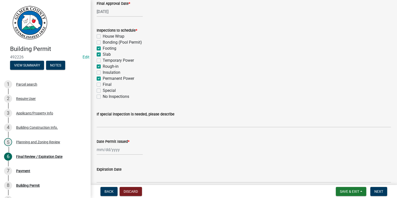
checkbox input "false"
checkbox input "true"
checkbox input "false"
checkbox input "true"
checkbox input "false"
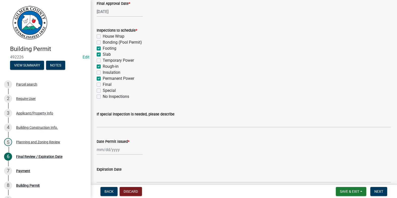
checkbox input "false"
click at [103, 85] on label "Final" at bounding box center [107, 85] width 9 height 6
click at [103, 85] on input "Final" at bounding box center [104, 83] width 3 height 3
checkbox input "true"
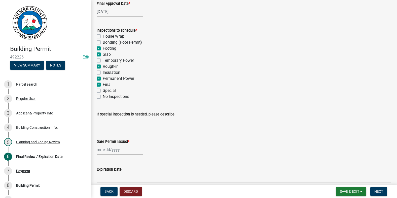
checkbox input "false"
checkbox input "true"
checkbox input "false"
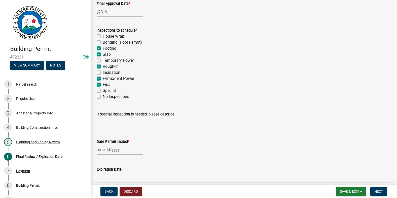
checkbox input "true"
checkbox input "false"
checkbox input "true"
checkbox input "false"
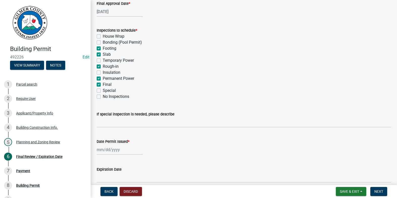
checkbox input "false"
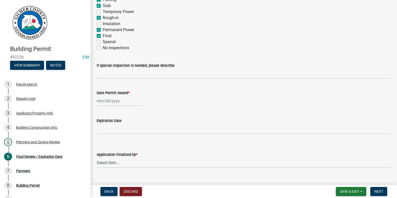
scroll to position [133, 0]
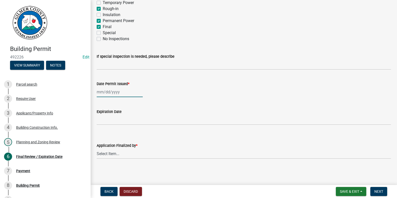
select select "10"
select select "2025"
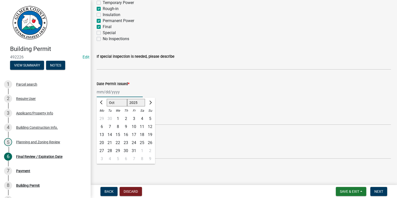
click at [113, 93] on div "[PERSON_NAME] Feb Mar Apr [PERSON_NAME][DATE] Oct Nov [DATE] 1526 1527 1528 152…" at bounding box center [120, 92] width 46 height 10
click at [109, 133] on div "14" at bounding box center [110, 135] width 8 height 8
type input "[DATE]"
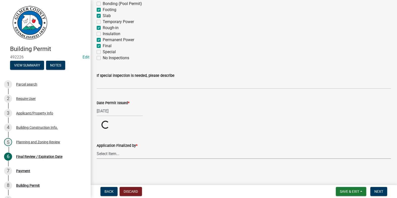
click at [103, 153] on select "Select Item... [PERSON_NAME] [PERSON_NAME] [PERSON_NAME] [PERSON_NAME] [PERSON_…" at bounding box center [244, 154] width 294 height 10
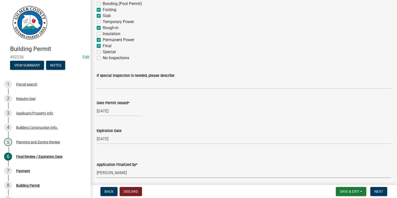
click at [97, 168] on select "Select Item... [PERSON_NAME] [PERSON_NAME] [PERSON_NAME] [PERSON_NAME] [PERSON_…" at bounding box center [244, 173] width 294 height 10
select select "f66b4cef-93c9-440c-84d8-a2c8d35cb7c1"
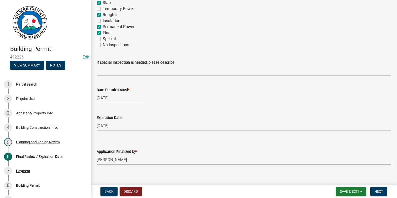
scroll to position [133, 0]
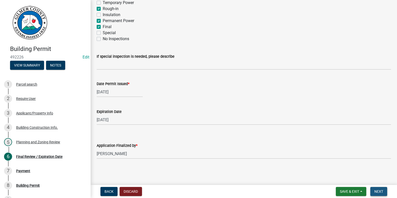
drag, startPoint x: 378, startPoint y: 193, endPoint x: 363, endPoint y: 187, distance: 16.2
click at [378, 193] on span "Next" at bounding box center [378, 192] width 9 height 4
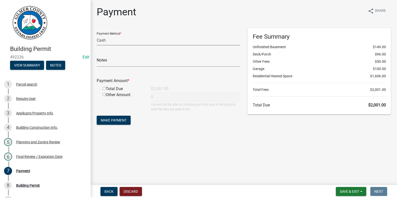
click at [135, 39] on select "Credit Card POS Check Cash" at bounding box center [168, 40] width 143 height 10
select select "1: 0"
click at [97, 35] on select "Credit Card POS Check Cash" at bounding box center [168, 40] width 143 height 10
click at [130, 61] on input "text" at bounding box center [168, 62] width 143 height 10
type input "0464"
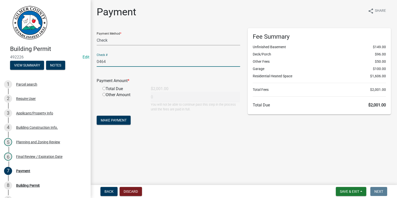
click at [104, 88] on input "radio" at bounding box center [103, 88] width 3 height 3
radio input "true"
type input "2001"
click at [110, 120] on span "Make Payment" at bounding box center [114, 120] width 26 height 4
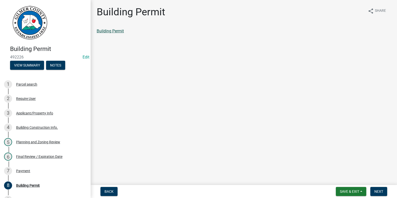
click at [121, 30] on link "Building Permit" at bounding box center [110, 31] width 27 height 5
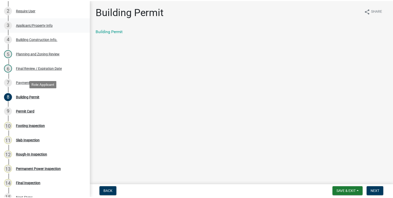
scroll to position [101, 0]
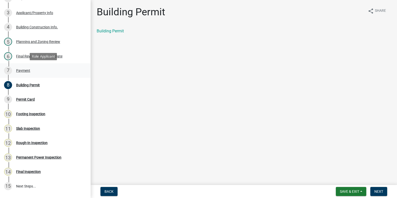
click at [26, 72] on div "Payment" at bounding box center [23, 71] width 14 height 4
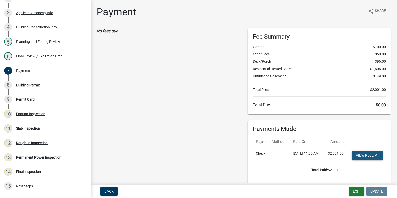
click at [357, 160] on link "View receipt" at bounding box center [367, 155] width 31 height 9
click at [24, 83] on div "Building Permit" at bounding box center [28, 85] width 24 height 4
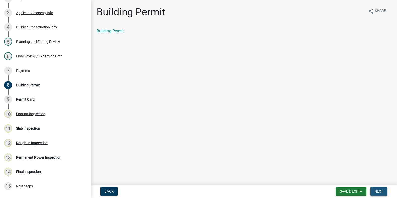
click at [380, 193] on span "Next" at bounding box center [378, 192] width 9 height 4
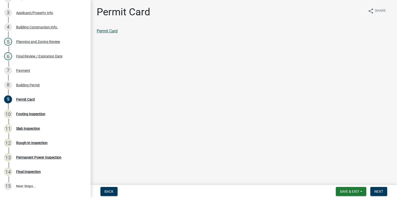
click at [106, 32] on link "Permit Card" at bounding box center [107, 31] width 21 height 5
click at [344, 189] on button "Save & Exit" at bounding box center [350, 191] width 30 height 9
click at [338, 178] on button "Save & Exit" at bounding box center [346, 179] width 40 height 12
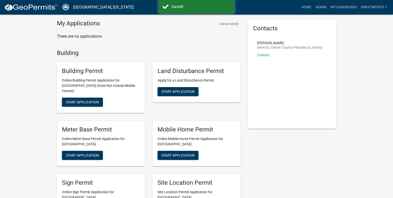
scroll to position [25, 0]
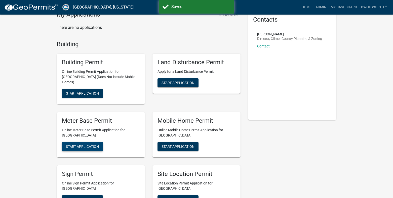
click at [78, 142] on button "Start Application" at bounding box center [82, 146] width 41 height 9
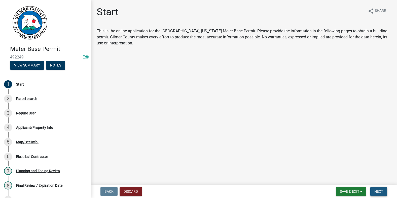
click at [381, 191] on span "Next" at bounding box center [378, 192] width 9 height 4
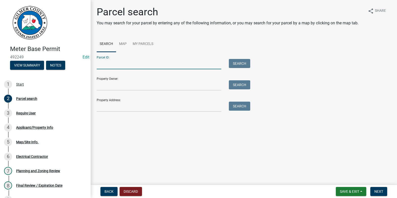
click at [127, 66] on input "Parcel ID:" at bounding box center [159, 64] width 124 height 10
click at [103, 105] on input "Property Address:" at bounding box center [159, 107] width 124 height 10
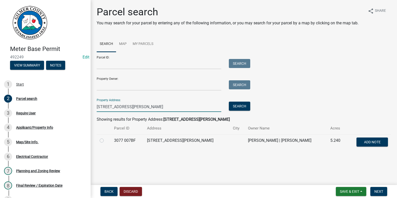
type input "[STREET_ADDRESS][PERSON_NAME]"
click at [106, 138] on label at bounding box center [106, 138] width 0 height 0
click at [106, 140] on 007BF "radio" at bounding box center [107, 139] width 3 height 3
radio 007BF "true"
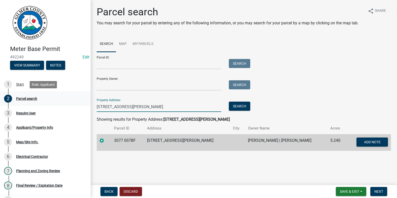
drag, startPoint x: 132, startPoint y: 107, endPoint x: 69, endPoint y: 102, distance: 62.6
click at [79, 102] on div "Meter Base Permit 492249 Edit View Summary Notes 1 Start 2 Parcel search 3 Requ…" at bounding box center [198, 99] width 397 height 198
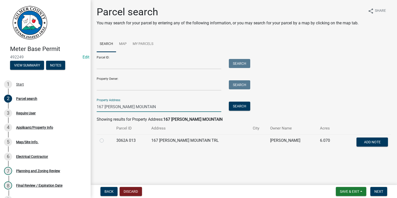
type input "167 [PERSON_NAME] MOUNTAIN"
click at [106, 138] on label at bounding box center [106, 138] width 0 height 0
click at [106, 141] on 013 "radio" at bounding box center [107, 139] width 3 height 3
radio 013 "true"
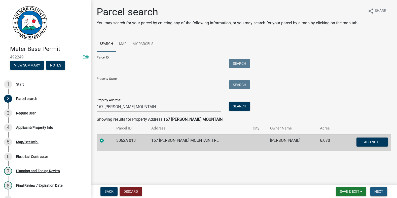
click at [378, 192] on span "Next" at bounding box center [378, 192] width 9 height 4
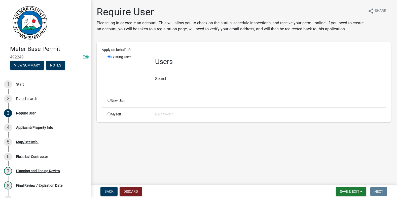
click at [168, 79] on input "text" at bounding box center [270, 80] width 231 height 10
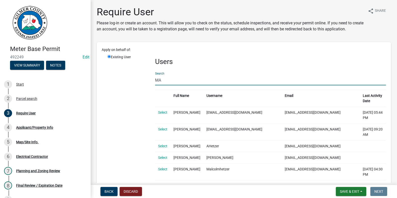
type input "M"
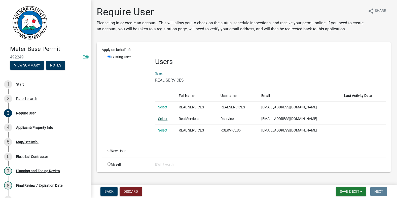
type input "REAL SERVICES"
click at [161, 118] on link "Select" at bounding box center [162, 119] width 9 height 4
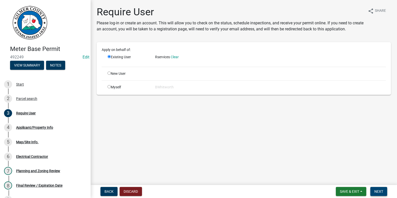
click at [382, 191] on span "Next" at bounding box center [378, 192] width 9 height 4
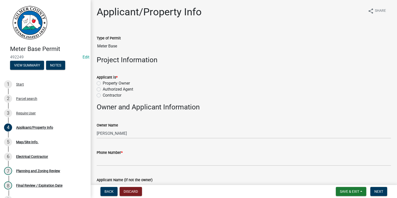
click at [103, 94] on label "Contractor" at bounding box center [112, 96] width 19 height 6
click at [103, 94] on input "Contractor" at bounding box center [104, 94] width 3 height 3
radio input "true"
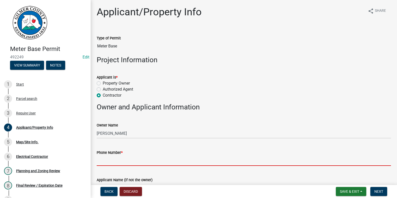
drag, startPoint x: 119, startPoint y: 159, endPoint x: 139, endPoint y: 158, distance: 19.4
click at [119, 159] on input "Phone Number *" at bounding box center [244, 161] width 294 height 10
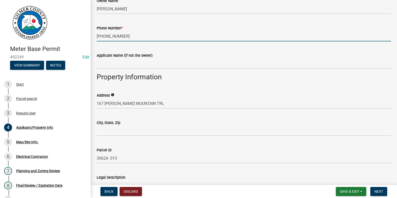
scroll to position [126, 0]
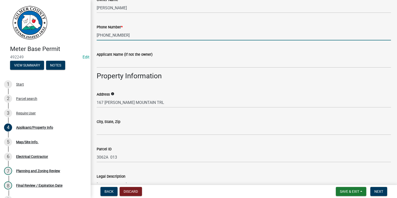
type input "[PHONE_NUMBER]"
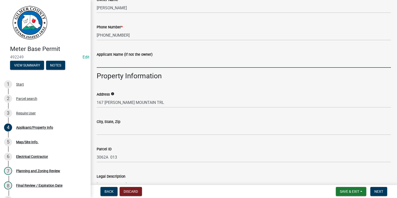
click at [127, 59] on input "Applicant Name (if not the owner)" at bounding box center [244, 63] width 294 height 10
type input "[PERSON_NAME] / Real Services"
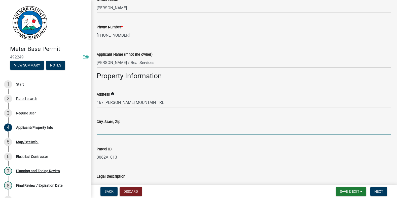
click at [117, 129] on input "City, State, Zip" at bounding box center [244, 130] width 294 height 10
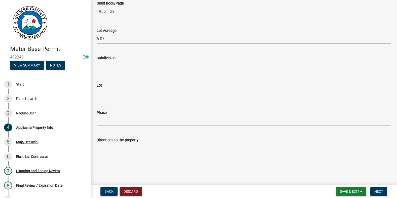
scroll to position [389, 0]
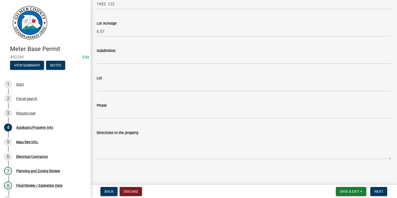
type input "ELLIJAY GA 30540"
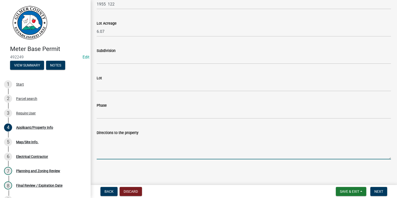
click at [100, 143] on textarea "Directions to the property" at bounding box center [244, 148] width 294 height 24
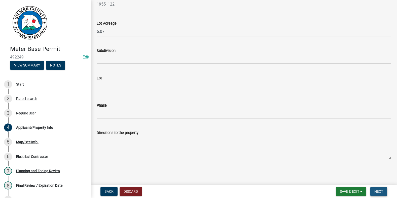
click at [376, 193] on span "Next" at bounding box center [378, 192] width 9 height 4
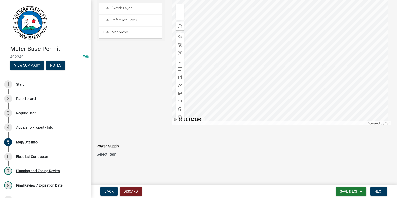
scroll to position [41, 0]
click at [119, 155] on select "Select Item... Amicalola EMC [GEOGRAPHIC_DATA] EMC Tri-State Power [US_STATE] P…" at bounding box center [244, 154] width 294 height 10
click at [97, 149] on select "Select Item... Amicalola EMC [GEOGRAPHIC_DATA] EMC Tri-State Power [US_STATE] P…" at bounding box center [244, 154] width 294 height 10
select select "c9feaa94-b03b-4165-97cf-90fdf63947c5"
click at [374, 192] on button "Next" at bounding box center [378, 191] width 17 height 9
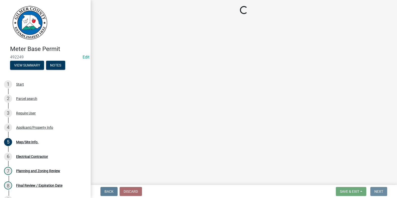
scroll to position [0, 0]
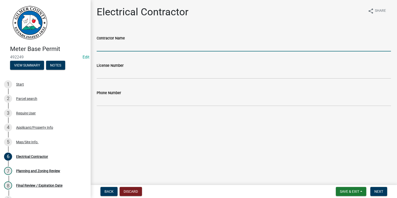
click at [124, 44] on input "Contractor Name" at bounding box center [244, 46] width 294 height 10
type input "[PERSON_NAME]"
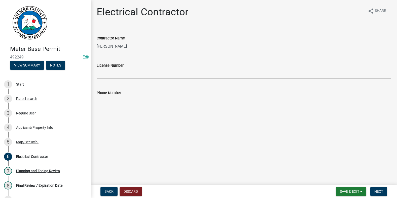
click at [116, 105] on input "Phone Number" at bounding box center [244, 101] width 294 height 10
click at [115, 100] on input "706-502-+5199" at bounding box center [244, 101] width 294 height 10
type input "[PHONE_NUMBER]"
click at [378, 187] on nav "Back Discard Save & Exit Save Save & Exit Next" at bounding box center [244, 191] width 306 height 13
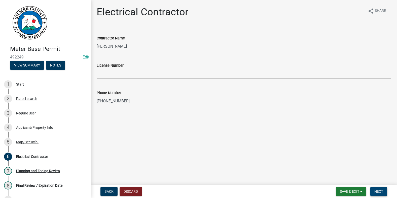
click at [378, 192] on span "Next" at bounding box center [378, 192] width 9 height 4
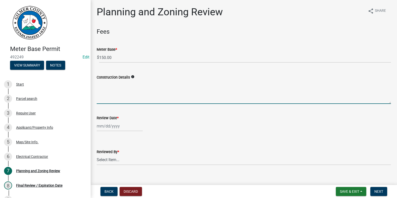
click at [122, 95] on textarea "Construction Details" at bounding box center [244, 92] width 294 height 24
type textarea "METER CHANGE"
click at [119, 125] on div at bounding box center [120, 126] width 46 height 10
select select "10"
select select "2025"
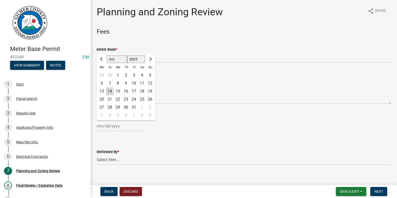
click at [111, 89] on div "14" at bounding box center [110, 92] width 8 height 8
type input "[DATE]"
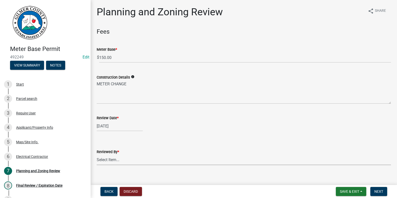
click at [120, 161] on select "Select Item... [PERSON_NAME] [PERSON_NAME] [PERSON_NAME] [PERSON_NAME] [PERSON_…" at bounding box center [244, 160] width 294 height 10
click at [97, 155] on select "Select Item... [PERSON_NAME] [PERSON_NAME] [PERSON_NAME] [PERSON_NAME] [PERSON_…" at bounding box center [244, 160] width 294 height 10
select select "f66b4cef-93c9-440c-84d8-a2c8d35cb7c1"
click at [374, 187] on nav "Back Discard Save & Exit Save Save & Exit Next" at bounding box center [244, 191] width 306 height 13
click at [377, 191] on span "Next" at bounding box center [378, 192] width 9 height 4
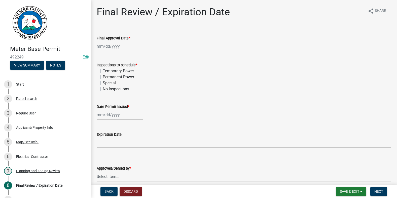
select select "10"
select select "2025"
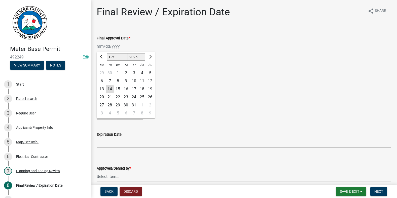
click at [115, 44] on div "[PERSON_NAME] Feb Mar Apr [PERSON_NAME][DATE] Oct Nov [DATE] 1526 1527 1528 152…" at bounding box center [120, 46] width 46 height 10
click at [110, 90] on div "14" at bounding box center [110, 89] width 8 height 8
type input "[DATE]"
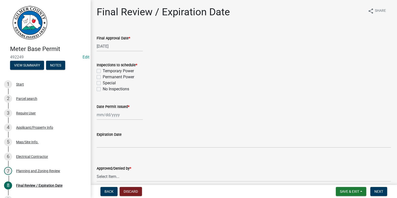
click at [103, 78] on label "Permanent Power" at bounding box center [118, 77] width 31 height 6
click at [103, 77] on input "Permanent Power" at bounding box center [104, 75] width 3 height 3
checkbox input "true"
checkbox input "false"
checkbox input "true"
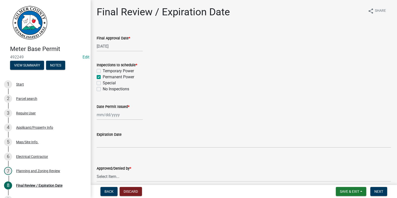
checkbox input "false"
click at [108, 114] on div at bounding box center [120, 115] width 46 height 10
select select "10"
select select "2025"
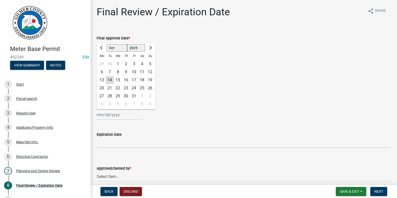
click at [110, 80] on div "14" at bounding box center [110, 80] width 8 height 8
type input "[DATE]"
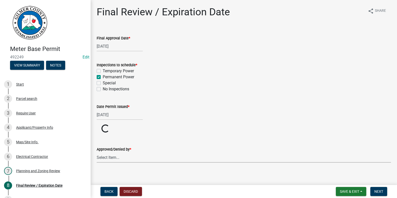
click at [108, 158] on select "Select Item... [PERSON_NAME] [PERSON_NAME] [PERSON_NAME] [PERSON_NAME] [PERSON_…" at bounding box center [244, 158] width 294 height 10
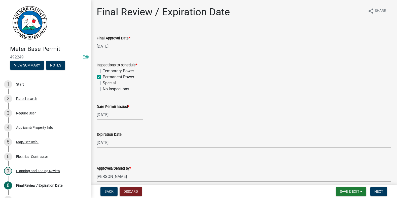
click at [97, 172] on select "Select Item... [PERSON_NAME] [PERSON_NAME] [PERSON_NAME] [PERSON_NAME] [PERSON_…" at bounding box center [244, 177] width 294 height 10
select select "f66b4cef-93c9-440c-84d8-a2c8d35cb7c1"
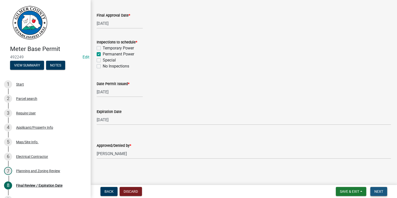
click at [378, 191] on span "Next" at bounding box center [378, 192] width 9 height 4
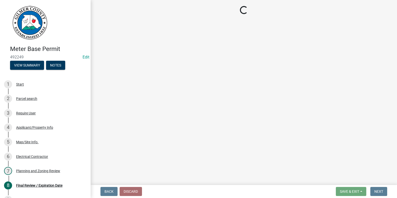
select select "2: 1"
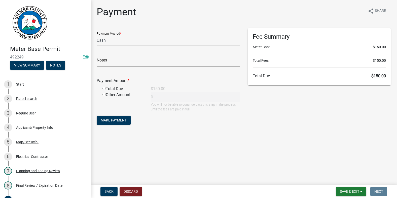
click at [118, 41] on select "Credit Card POS Check Cash" at bounding box center [168, 40] width 143 height 10
click at [241, 166] on main "Payment share Share Payment Method * Credit Card POS Check Cash Notes Payment A…" at bounding box center [244, 91] width 306 height 183
click at [103, 88] on input "radio" at bounding box center [103, 88] width 3 height 3
radio input "true"
type input "150"
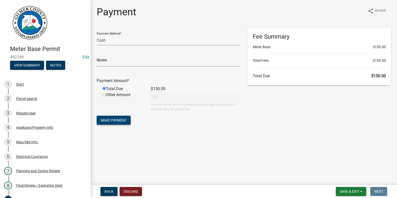
click at [108, 121] on span "Make Payment" at bounding box center [114, 120] width 26 height 4
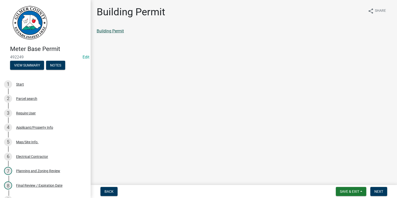
click at [119, 32] on link "Building Permit" at bounding box center [110, 31] width 27 height 5
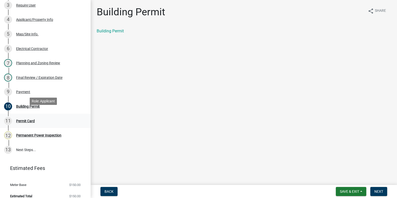
scroll to position [114, 0]
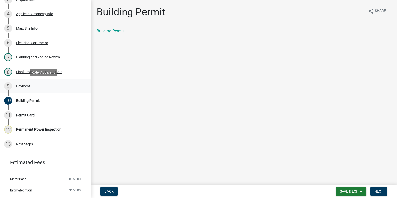
click at [21, 84] on div "Payment" at bounding box center [23, 86] width 14 height 4
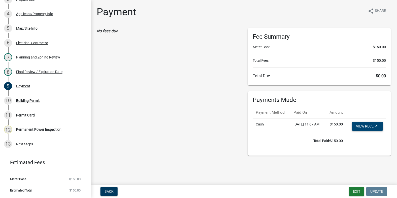
click at [367, 131] on link "View receipt" at bounding box center [367, 126] width 31 height 9
click at [356, 190] on button "Exit" at bounding box center [356, 191] width 15 height 9
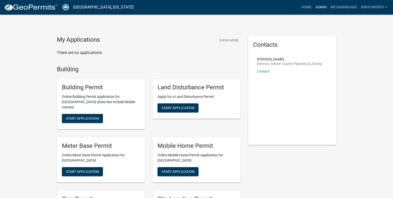
click at [321, 5] on link "Admin" at bounding box center [320, 8] width 15 height 10
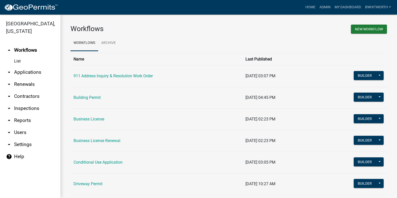
click at [20, 71] on link "arrow_drop_down Applications" at bounding box center [30, 72] width 60 height 12
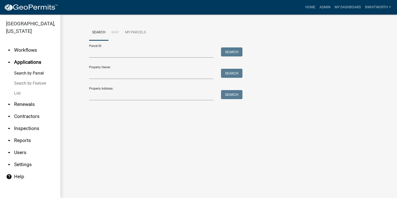
click at [15, 93] on link "List" at bounding box center [30, 94] width 60 height 10
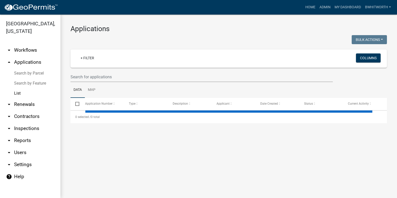
select select "3: 100"
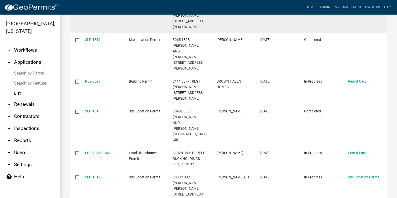
scroll to position [151, 0]
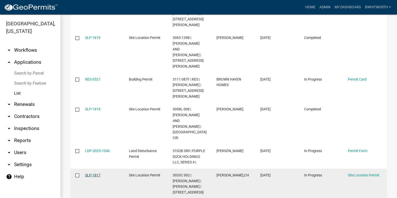
click at [95, 174] on link "SLP-1817" at bounding box center [92, 176] width 15 height 4
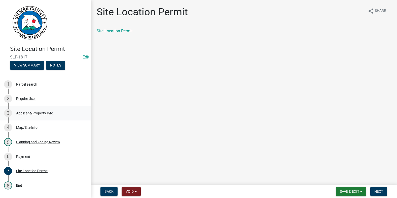
click at [26, 114] on div "Applicant/Property Info" at bounding box center [34, 114] width 37 height 4
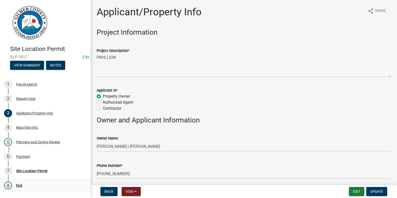
click at [17, 185] on div "End" at bounding box center [19, 186] width 6 height 4
click at [379, 193] on span "Update" at bounding box center [376, 192] width 13 height 4
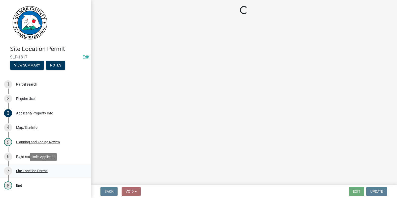
click at [28, 172] on div "Site Location Permit" at bounding box center [31, 172] width 31 height 4
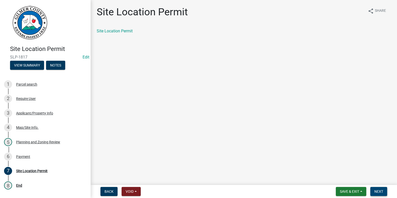
click at [381, 192] on span "Next" at bounding box center [378, 192] width 9 height 4
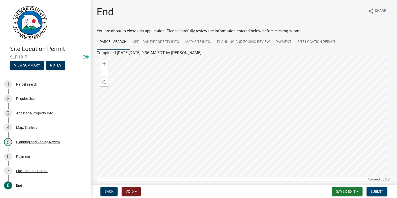
click at [380, 192] on span "Submit" at bounding box center [376, 192] width 13 height 4
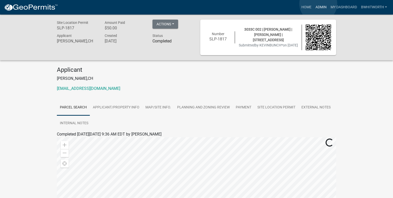
click at [318, 4] on link "Admin" at bounding box center [320, 8] width 15 height 10
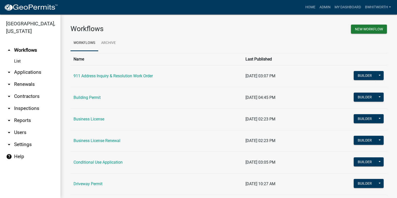
click at [26, 73] on link "arrow_drop_down Applications" at bounding box center [30, 72] width 60 height 12
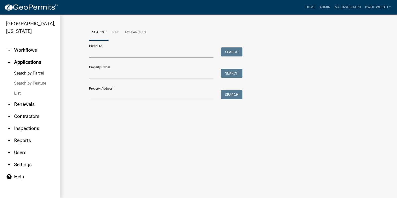
click at [16, 93] on link "List" at bounding box center [30, 94] width 60 height 10
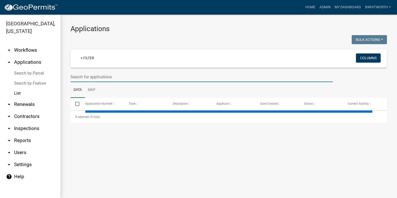
click at [100, 77] on input "text" at bounding box center [201, 77] width 262 height 10
select select "3: 100"
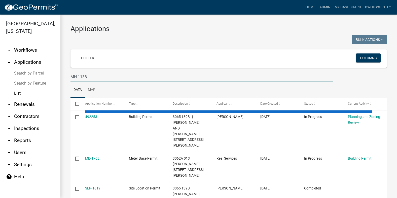
type input "MH-1138"
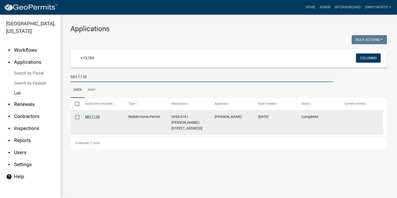
click at [93, 117] on link "MH-1138" at bounding box center [92, 117] width 15 height 4
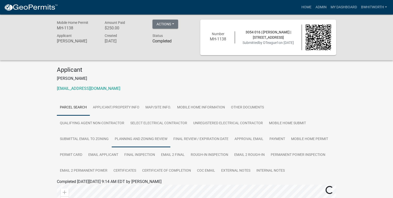
click at [156, 138] on link "Planning and Zoning Review" at bounding box center [141, 140] width 59 height 16
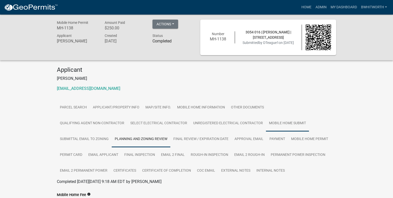
click at [281, 123] on link "Mobile Home Submit" at bounding box center [287, 124] width 43 height 16
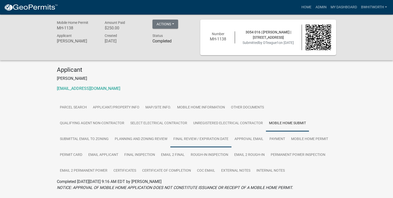
click at [194, 137] on link "Final Review / Expiration Date" at bounding box center [200, 140] width 61 height 16
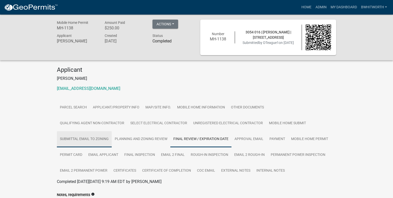
click at [65, 140] on link "Submittal Email to Zoning" at bounding box center [84, 140] width 55 height 16
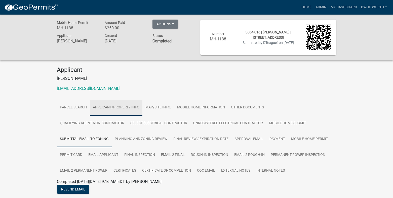
click at [118, 107] on link "Applicant/Property Info" at bounding box center [116, 108] width 53 height 16
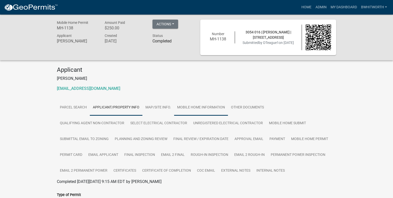
click at [209, 107] on link "Mobile Home Information" at bounding box center [201, 108] width 54 height 16
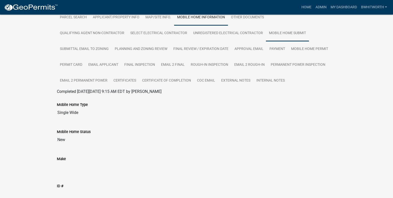
scroll to position [42, 0]
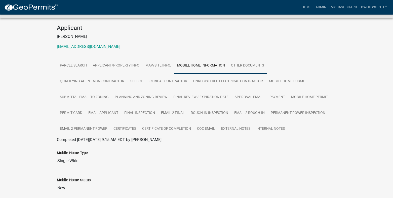
click at [254, 63] on link "Other Documents" at bounding box center [247, 66] width 39 height 16
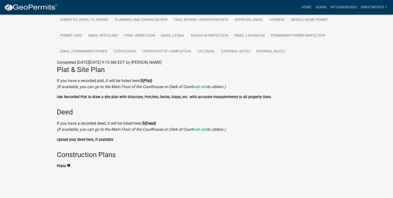
scroll to position [0, 0]
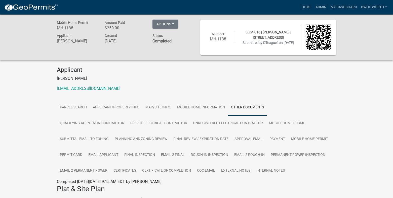
drag, startPoint x: 210, startPoint y: 79, endPoint x: 220, endPoint y: 82, distance: 10.3
click at [210, 79] on p "[PERSON_NAME]" at bounding box center [196, 79] width 279 height 6
click at [305, 8] on link "Home" at bounding box center [306, 8] width 14 height 10
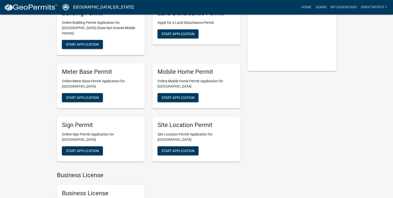
scroll to position [75, 0]
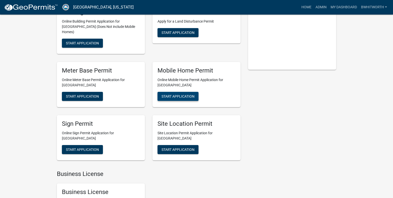
click at [179, 92] on button "Start Application" at bounding box center [177, 96] width 41 height 9
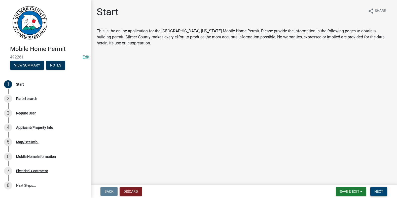
click at [383, 192] on span "Next" at bounding box center [378, 192] width 9 height 4
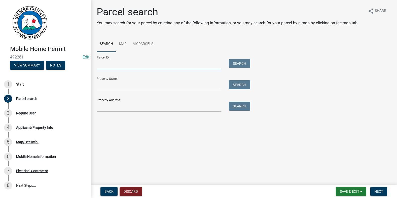
click at [109, 65] on input "Parcel ID:" at bounding box center [159, 64] width 124 height 10
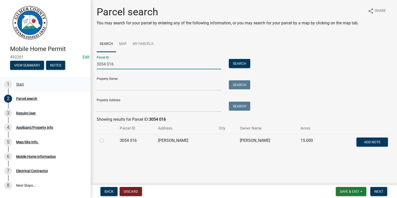
type input "3054 016"
click at [106, 138] on label at bounding box center [106, 138] width 0 height 0
click at [106, 141] on 016 "radio" at bounding box center [107, 139] width 3 height 3
radio 016 "true"
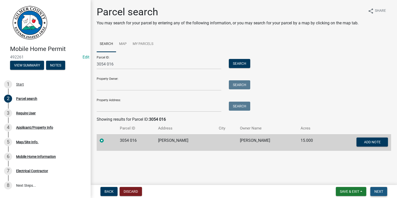
click at [386, 195] on button "Next" at bounding box center [378, 191] width 17 height 9
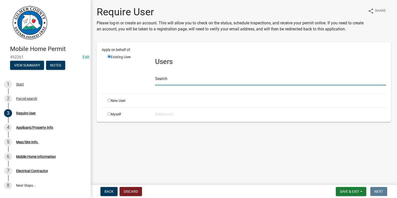
drag, startPoint x: 219, startPoint y: 80, endPoint x: 218, endPoint y: 77, distance: 3.6
click at [219, 80] on input "text" at bounding box center [270, 80] width 231 height 10
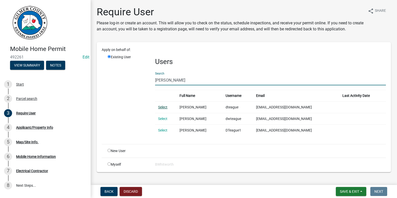
type input "[PERSON_NAME]"
click at [165, 106] on link "Select" at bounding box center [162, 107] width 9 height 4
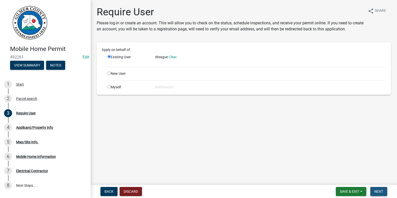
click at [379, 190] on span "Next" at bounding box center [378, 192] width 9 height 4
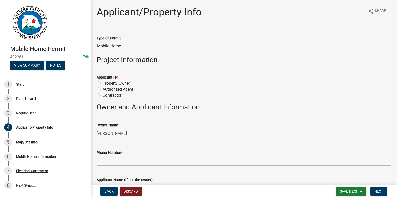
click at [103, 89] on label "Authorized Agent" at bounding box center [118, 90] width 30 height 6
click at [103, 89] on input "Authorized Agent" at bounding box center [104, 88] width 3 height 3
radio input "true"
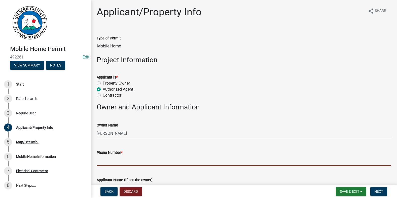
click at [120, 159] on input "Phone Number *" at bounding box center [244, 161] width 294 height 10
paste input "[PHONE_NUMBER]"
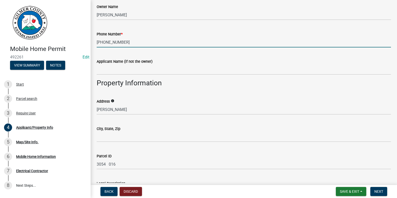
scroll to position [126, 0]
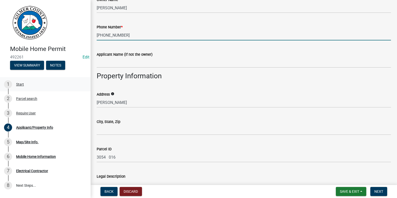
type input "[PHONE_NUMBER]"
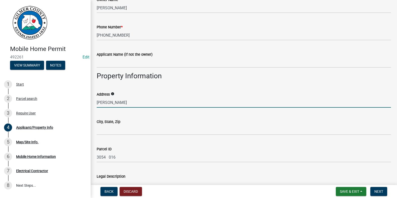
click at [97, 102] on input "[PERSON_NAME]" at bounding box center [244, 103] width 294 height 10
drag, startPoint x: 148, startPoint y: 104, endPoint x: 58, endPoint y: 97, distance: 89.8
click at [58, 97] on div "Mobile Home Permit 492261 Edit View Summary Notes 1 Start 2 Parcel search 3 Req…" at bounding box center [198, 99] width 397 height 198
click at [130, 103] on input "[STREET_ADDRESS][PERSON_NAME]" at bounding box center [244, 103] width 294 height 10
type input "46 [GEOGRAPHIC_DATA]"
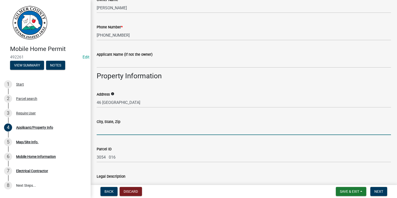
click at [113, 128] on input "City, State, Zip" at bounding box center [244, 130] width 294 height 10
type input "ELLIJAY GA 30540"
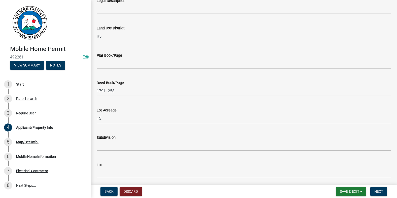
scroll to position [389, 0]
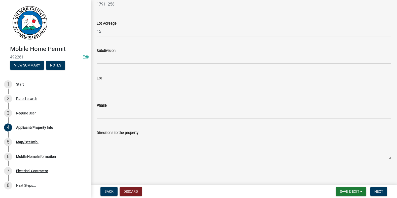
click at [134, 146] on textarea "Directions to the property" at bounding box center [244, 148] width 294 height 24
click at [98, 144] on textarea "Directions to the property" at bounding box center [244, 148] width 294 height 24
paste textarea "382, LT ON ,[PERSON_NAME], LT ON [PERSON_NAME], [GEOGRAPHIC_DATA] ON [GEOGRAPHI…"
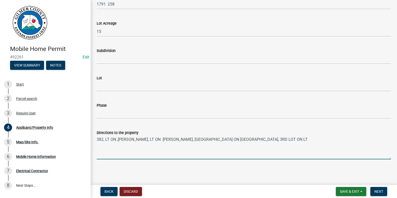
click at [288, 140] on textarea "382, LT ON ,[PERSON_NAME], LT ON [PERSON_NAME], [GEOGRAPHIC_DATA] ON [GEOGRAPHI…" at bounding box center [244, 148] width 294 height 24
type textarea "382, LT ON ,[PERSON_NAME], LT ON [PERSON_NAME], 2ND RD ON [GEOGRAPHIC_DATA], 2N…"
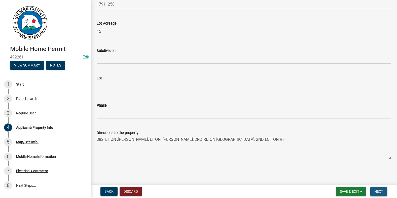
click at [379, 191] on span "Next" at bounding box center [378, 192] width 9 height 4
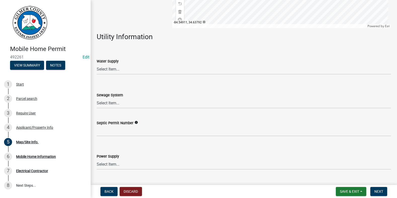
scroll to position [149, 0]
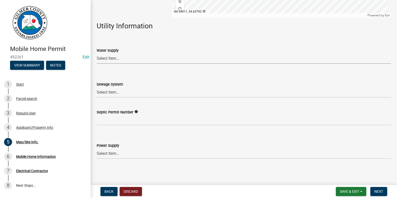
click at [131, 58] on select "Select Item... Well Community Public Spring" at bounding box center [244, 59] width 294 height 10
click at [97, 54] on select "Select Item... Well Community Public Spring" at bounding box center [244, 59] width 294 height 10
click at [118, 90] on select "Select Item... Septic Community Public" at bounding box center [244, 93] width 294 height 10
click at [117, 61] on select "Select Item... Well Community Public Spring" at bounding box center [244, 59] width 294 height 10
click at [97, 54] on select "Select Item... Well Community Public Spring" at bounding box center [244, 59] width 294 height 10
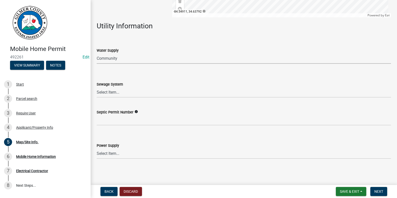
drag, startPoint x: 122, startPoint y: 59, endPoint x: 121, endPoint y: 63, distance: 3.3
click at [122, 59] on select "Select Item... Well Community Public Spring" at bounding box center [244, 59] width 294 height 10
click at [97, 54] on select "Select Item... Well Community Public Spring" at bounding box center [244, 59] width 294 height 10
select select "e44f2733-11c1-42c1-adbb-9eb09c48163d"
click at [118, 92] on select "Select Item... Septic Community Public" at bounding box center [244, 93] width 294 height 10
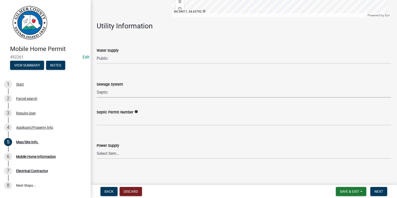
click at [97, 88] on select "Select Item... Septic Community Public" at bounding box center [244, 93] width 294 height 10
select select "92a37e23-3b7d-408e-b3c7-0afbe39b0942"
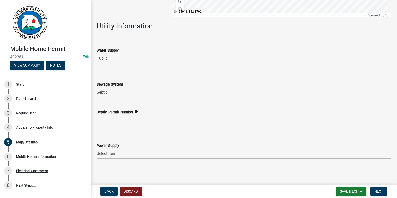
click at [116, 119] on input "Septic Permit Number" at bounding box center [244, 120] width 294 height 10
type input "05903"
click at [107, 153] on select "Select Item... Amicalola EMC [GEOGRAPHIC_DATA] EMC Tri-State Power [US_STATE] P…" at bounding box center [244, 154] width 294 height 10
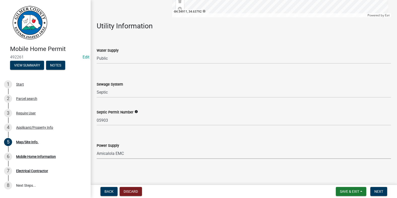
click at [97, 149] on select "Select Item... Amicalola EMC [GEOGRAPHIC_DATA] EMC Tri-State Power [US_STATE] P…" at bounding box center [244, 154] width 294 height 10
select select "c9feaa94-b03b-4165-97cf-90fdf63947c5"
drag, startPoint x: 378, startPoint y: 193, endPoint x: 351, endPoint y: 182, distance: 29.3
click at [378, 192] on span "Next" at bounding box center [378, 192] width 9 height 4
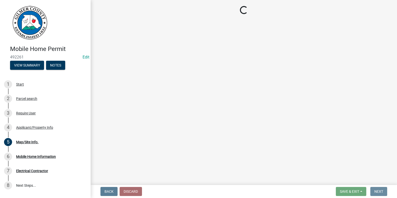
scroll to position [0, 0]
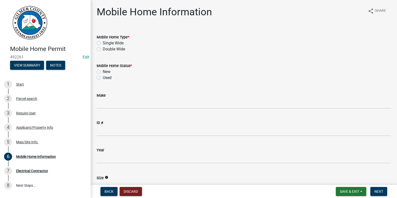
click at [103, 43] on label "Single Wide" at bounding box center [113, 43] width 21 height 6
click at [103, 43] on input "Single Wide" at bounding box center [104, 41] width 3 height 3
radio input "true"
click at [103, 72] on label "New" at bounding box center [107, 72] width 8 height 6
click at [103, 72] on input "New" at bounding box center [104, 70] width 3 height 3
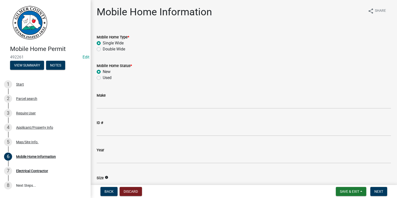
radio input "true"
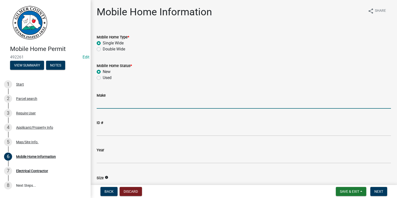
click at [117, 103] on input "Make" at bounding box center [244, 104] width 294 height 10
type input "DEELIGHT"
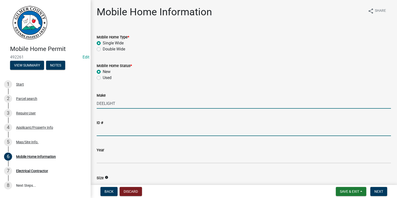
click at [115, 128] on input "ID #" at bounding box center [244, 131] width 294 height 10
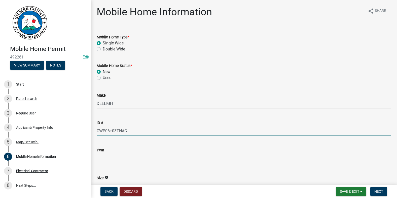
click at [111, 131] on input "CWP06+03TNAC" at bounding box center [244, 131] width 294 height 10
type input "CWP062903TNAC"
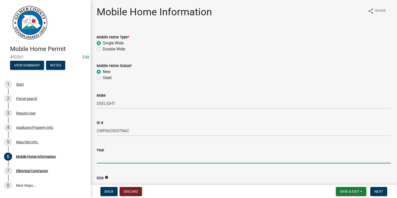
click at [116, 157] on input "text" at bounding box center [244, 158] width 294 height 10
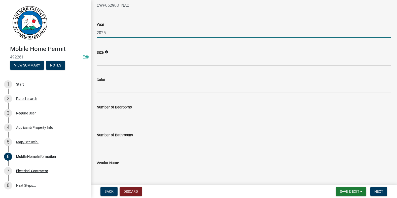
scroll to position [151, 0]
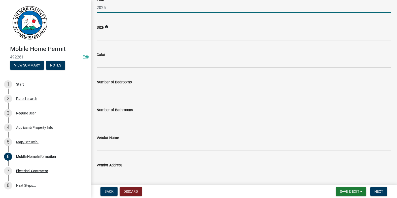
type input "2025"
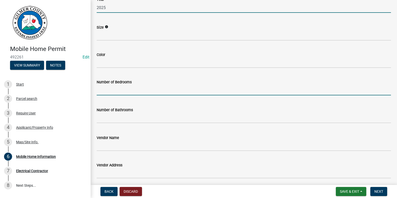
drag, startPoint x: 141, startPoint y: 90, endPoint x: 150, endPoint y: 83, distance: 11.8
click at [141, 90] on input "text" at bounding box center [244, 90] width 294 height 10
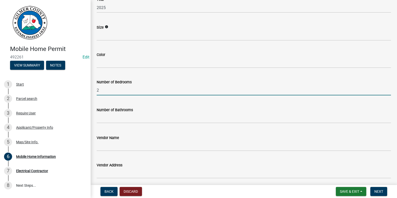
type input "2"
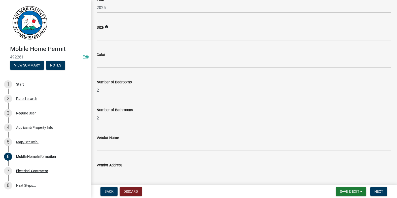
type input "2"
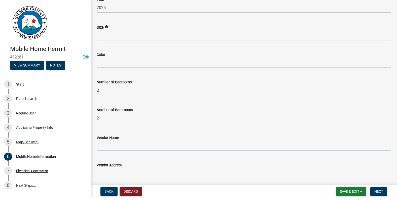
scroll to position [176, 0]
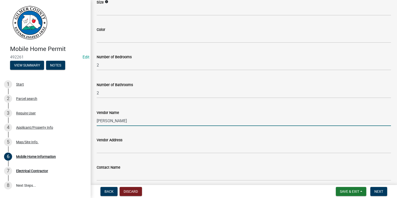
type input "[PERSON_NAME] HOMES"
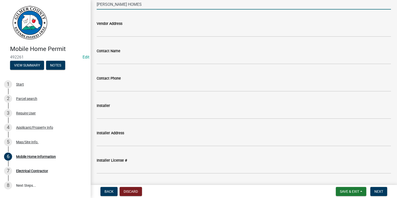
scroll to position [302, 0]
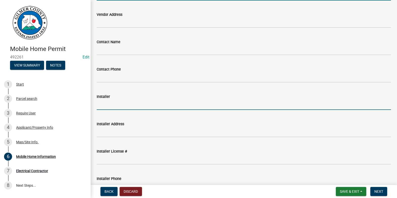
click at [112, 103] on input "Installer" at bounding box center [244, 105] width 294 height 10
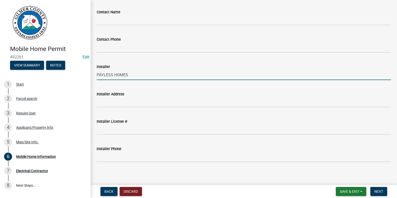
scroll to position [334, 0]
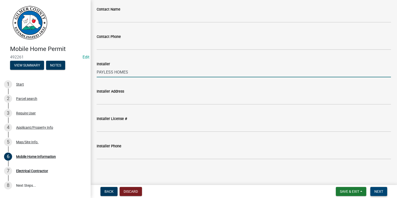
type input "PAYLESS HOMES"
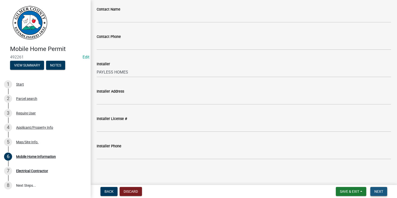
click at [381, 192] on span "Next" at bounding box center [378, 192] width 9 height 4
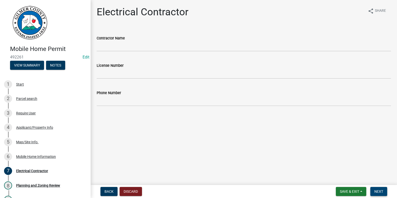
click at [378, 189] on button "Next" at bounding box center [378, 191] width 17 height 9
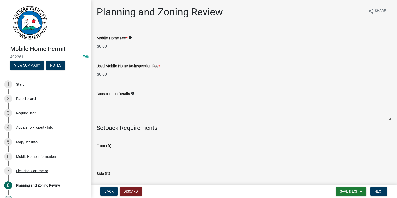
click at [121, 48] on input "0.00" at bounding box center [244, 46] width 291 height 10
click at [99, 46] on span "$" at bounding box center [98, 46] width 3 height 10
drag, startPoint x: 112, startPoint y: 48, endPoint x: 91, endPoint y: 45, distance: 21.6
click at [92, 49] on div "Planning and Zoning Review share Share Mobile Home Fee * info $ 0.00 Used Mobil…" at bounding box center [244, 164] width 306 height 317
type input "250.00"
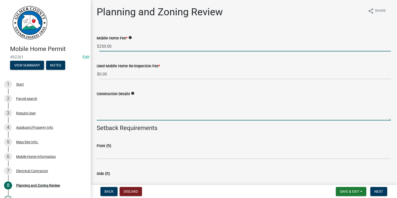
click at [216, 107] on textarea "Construction Details" at bounding box center [244, 109] width 294 height 24
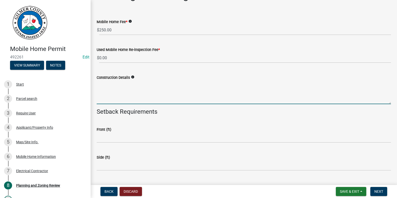
scroll to position [25, 0]
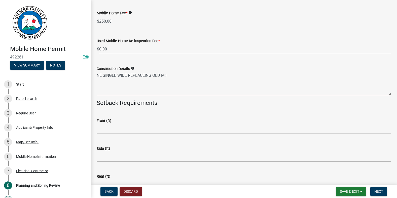
click at [101, 74] on textarea "NE SINGLE WIDE REPLACEING OLD MH" at bounding box center [244, 84] width 294 height 24
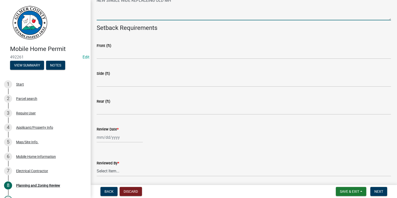
scroll to position [101, 0]
type textarea "NEW SINGLE WIDE REPLACEING OLD MH"
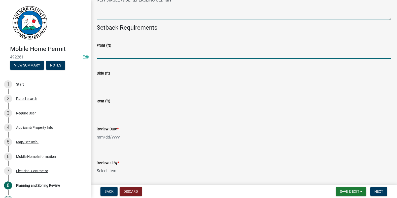
click at [132, 56] on input "text" at bounding box center [244, 54] width 294 height 10
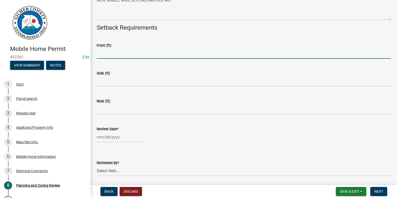
click at [110, 137] on div at bounding box center [120, 137] width 46 height 10
select select "10"
select select "2025"
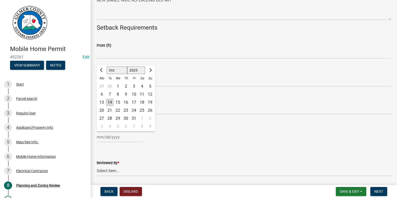
click at [109, 100] on div "14" at bounding box center [110, 103] width 8 height 8
type input "[DATE]"
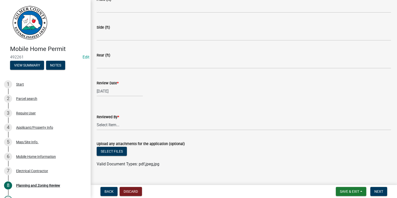
scroll to position [151, 0]
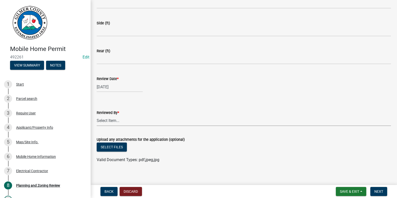
click at [109, 122] on select "Select Item... [PERSON_NAME] [PERSON_NAME] [PERSON_NAME] [PERSON_NAME] [PERSON_…" at bounding box center [244, 121] width 294 height 10
click at [97, 116] on select "Select Item... [PERSON_NAME] [PERSON_NAME] [PERSON_NAME] [PERSON_NAME] [PERSON_…" at bounding box center [244, 121] width 294 height 10
select select "f66b4cef-93c9-440c-84d8-a2c8d35cb7c1"
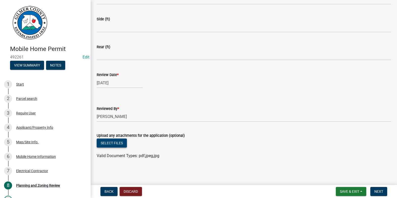
click at [119, 144] on button "Select files" at bounding box center [112, 143] width 30 height 9
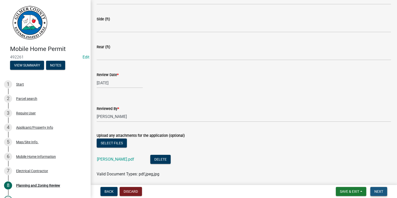
click at [381, 194] on span "Next" at bounding box center [378, 192] width 9 height 4
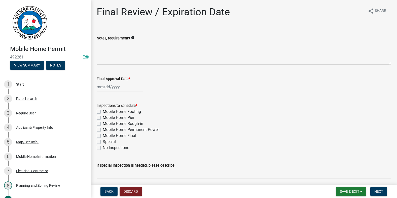
select select "10"
select select "2025"
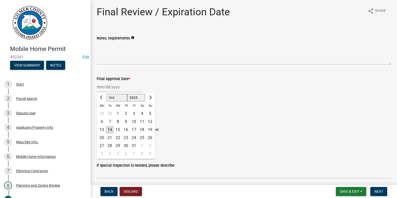
click at [110, 86] on div "[PERSON_NAME] Feb Mar Apr [PERSON_NAME][DATE] Oct Nov [DATE] 1526 1527 1528 152…" at bounding box center [120, 87] width 46 height 10
click at [111, 129] on div "14" at bounding box center [110, 130] width 8 height 8
type input "[DATE]"
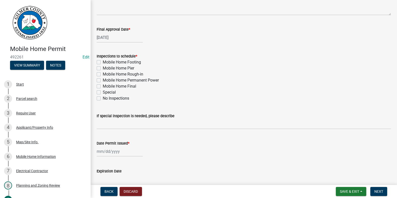
scroll to position [50, 0]
click at [103, 75] on label "Mobile Home Rough-in" at bounding box center [123, 74] width 40 height 6
click at [103, 74] on input "Mobile Home Rough-in" at bounding box center [104, 72] width 3 height 3
checkbox input "true"
checkbox input "false"
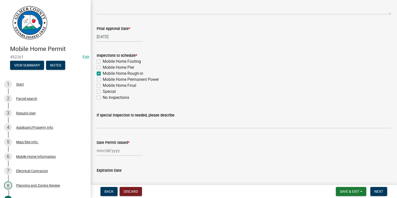
checkbox input "false"
checkbox input "true"
checkbox input "false"
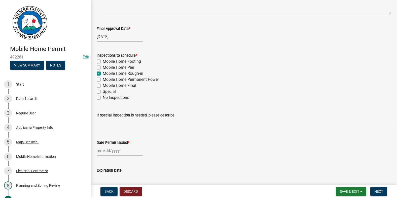
checkbox input "false"
click at [103, 86] on label "Mobile Home Final" at bounding box center [119, 86] width 33 height 6
click at [103, 86] on input "Mobile Home Final" at bounding box center [104, 84] width 3 height 3
checkbox input "true"
checkbox input "false"
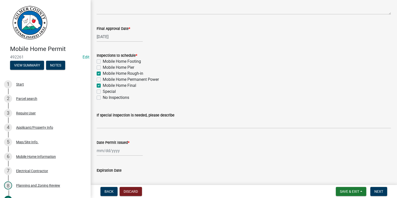
checkbox input "false"
checkbox input "true"
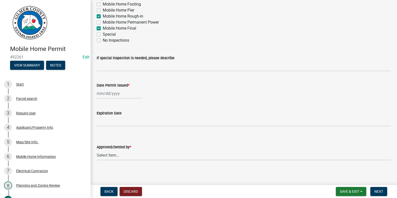
scroll to position [109, 0]
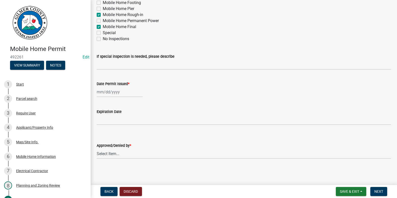
click at [102, 93] on div at bounding box center [120, 92] width 46 height 10
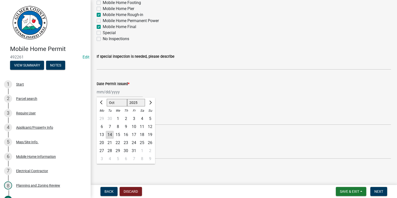
click at [109, 137] on div "14" at bounding box center [110, 135] width 8 height 8
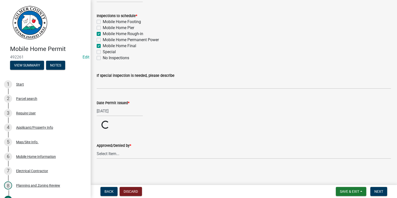
scroll to position [90, 0]
click at [107, 153] on select "Select Item... [PERSON_NAME] [PERSON_NAME] [PERSON_NAME] [PERSON_NAME] [PERSON_…" at bounding box center [244, 154] width 294 height 10
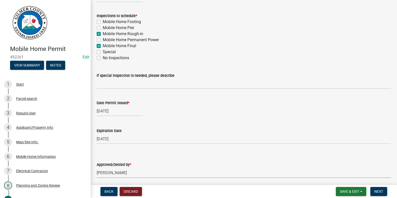
click at [97, 168] on select "Select Item... [PERSON_NAME] [PERSON_NAME] [PERSON_NAME] [PERSON_NAME] [PERSON_…" at bounding box center [244, 173] width 294 height 10
click at [378, 192] on span "Next" at bounding box center [378, 192] width 9 height 4
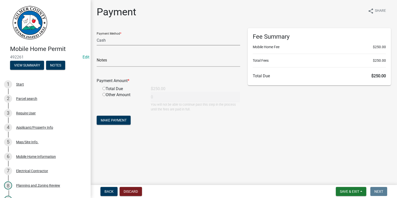
click at [124, 41] on select "Credit Card POS Check Cash" at bounding box center [168, 40] width 143 height 10
click at [97, 35] on select "Credit Card POS Check Cash" at bounding box center [168, 40] width 143 height 10
click at [104, 89] on input "radio" at bounding box center [103, 88] width 3 height 3
click at [117, 118] on span "Make Payment" at bounding box center [114, 120] width 26 height 4
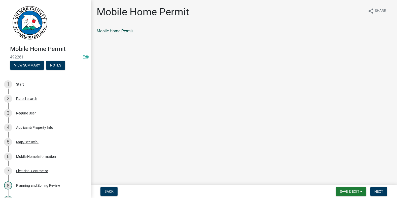
click at [123, 31] on link "Mobile Home Permit" at bounding box center [115, 31] width 36 height 5
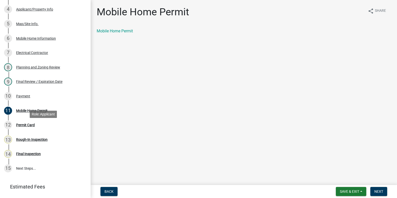
scroll to position [126, 0]
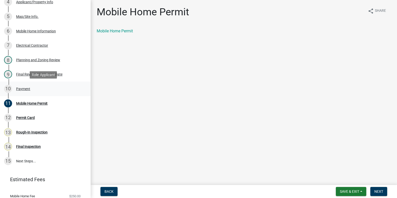
click at [24, 89] on div "Payment" at bounding box center [23, 89] width 14 height 4
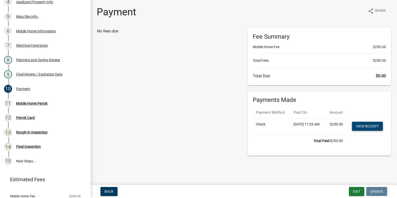
click at [366, 131] on link "View receipt" at bounding box center [367, 126] width 31 height 9
click at [26, 103] on div "Mobile Home Permit" at bounding box center [31, 104] width 31 height 4
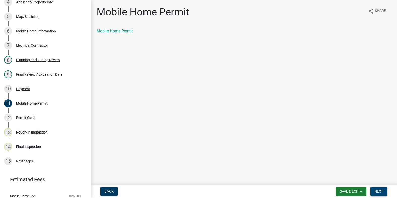
click at [376, 192] on span "Next" at bounding box center [378, 192] width 9 height 4
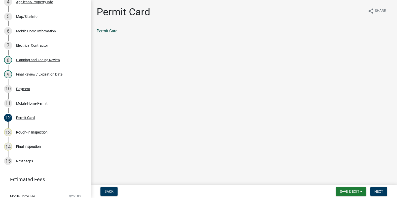
click at [113, 31] on link "Permit Card" at bounding box center [107, 31] width 21 height 5
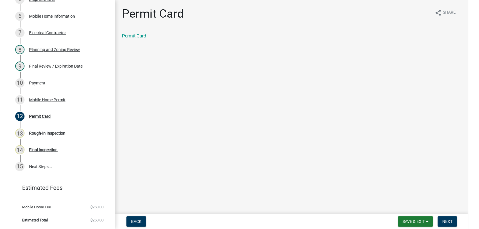
scroll to position [112, 0]
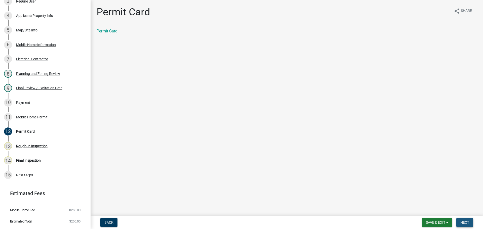
click at [396, 198] on span "Next" at bounding box center [464, 223] width 9 height 4
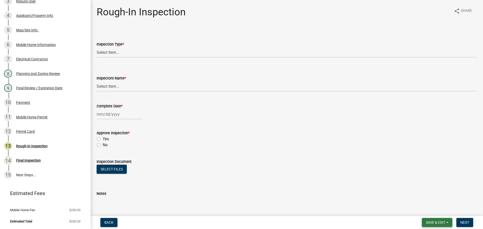
click at [396, 198] on button "Save & Exit" at bounding box center [437, 222] width 30 height 9
click at [396, 198] on button "Save & Exit" at bounding box center [432, 209] width 40 height 12
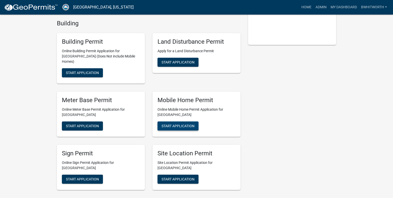
scroll to position [101, 0]
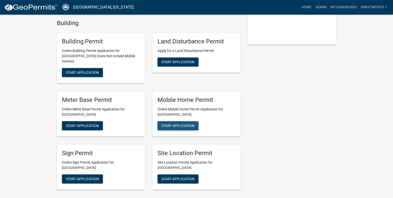
click at [176, 124] on span "Start Application" at bounding box center [177, 126] width 33 height 4
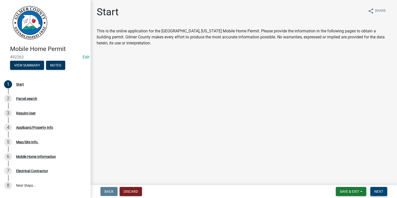
click at [380, 189] on button "Next" at bounding box center [378, 191] width 17 height 9
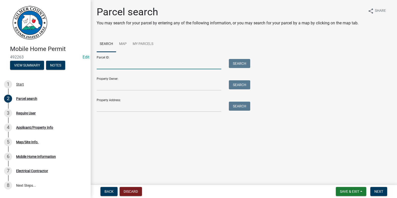
click at [109, 65] on input "Parcel ID:" at bounding box center [159, 64] width 124 height 10
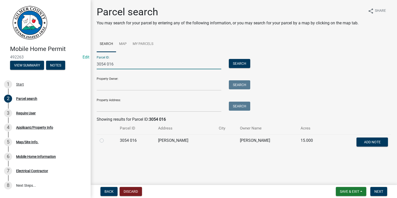
type input "3054 016"
click at [106, 138] on label at bounding box center [106, 138] width 0 height 0
click at [106, 139] on 016 "radio" at bounding box center [107, 139] width 3 height 3
radio 016 "true"
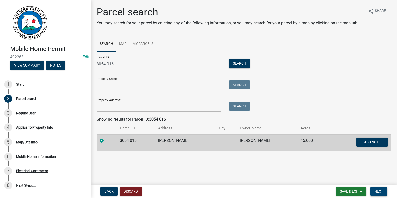
click at [376, 193] on span "Next" at bounding box center [378, 192] width 9 height 4
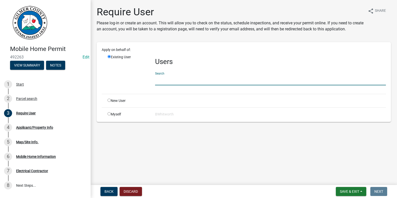
click at [187, 78] on input "text" at bounding box center [270, 80] width 231 height 10
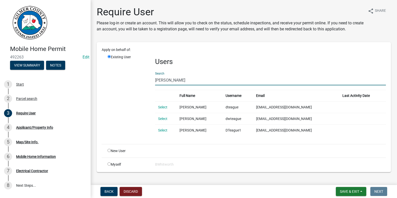
type input "[PERSON_NAME]"
drag, startPoint x: 140, startPoint y: 87, endPoint x: 139, endPoint y: 83, distance: 3.8
click at [140, 87] on div "Existing User" at bounding box center [128, 98] width 48 height 86
click at [162, 105] on link "Select" at bounding box center [162, 107] width 9 height 4
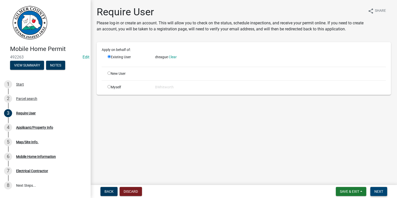
click at [371, 191] on button "Next" at bounding box center [378, 191] width 17 height 9
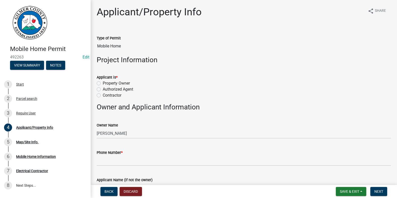
click at [103, 89] on label "Authorized Agent" at bounding box center [118, 90] width 30 height 6
click at [103, 89] on input "Authorized Agent" at bounding box center [104, 88] width 3 height 3
radio input "true"
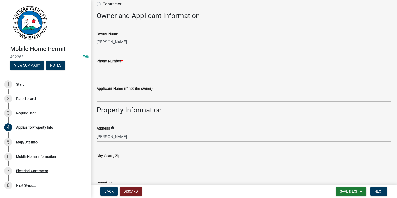
scroll to position [101, 0]
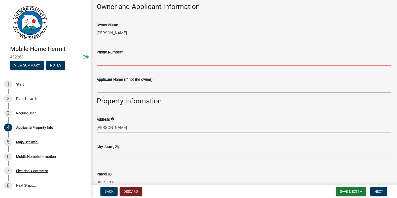
click at [116, 61] on input "Phone Number *" at bounding box center [244, 60] width 294 height 10
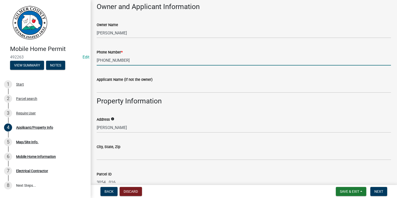
drag, startPoint x: 125, startPoint y: 60, endPoint x: 96, endPoint y: 61, distance: 28.9
click at [95, 61] on div "Phone Number * 706-889-1634" at bounding box center [244, 53] width 302 height 23
type input "[PHONE_NUMBER]"
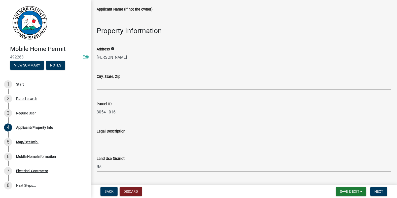
scroll to position [201, 0]
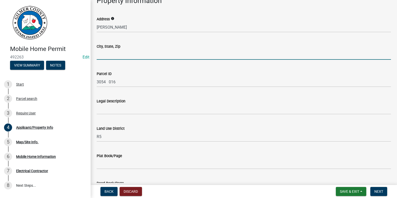
click at [112, 57] on input "City, State, Zip" at bounding box center [244, 55] width 294 height 10
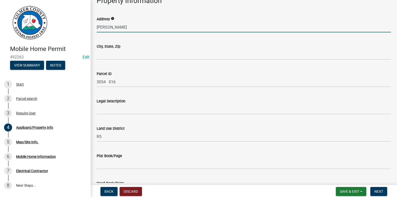
click at [97, 26] on input "[PERSON_NAME]" at bounding box center [244, 27] width 294 height 10
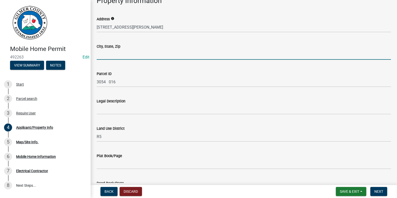
click at [109, 54] on input "City, State, Zip" at bounding box center [244, 55] width 294 height 10
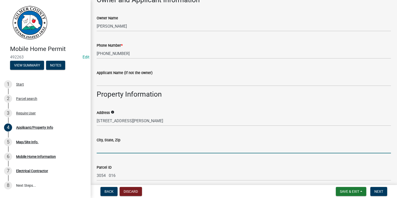
scroll to position [101, 0]
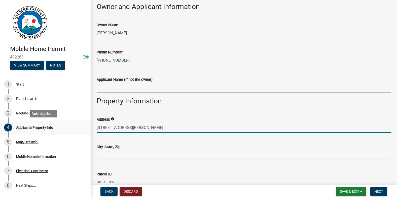
drag, startPoint x: 129, startPoint y: 129, endPoint x: 85, endPoint y: 129, distance: 44.0
click at [85, 129] on div "Mobile Home Permit 492263 Edit View Summary Notes 1 Start 2 Parcel search 3 Req…" at bounding box center [198, 99] width 397 height 198
type input "61 DOGWOOD VILLAGE LN"
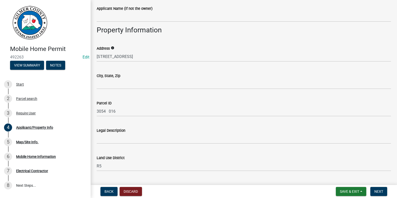
scroll to position [176, 0]
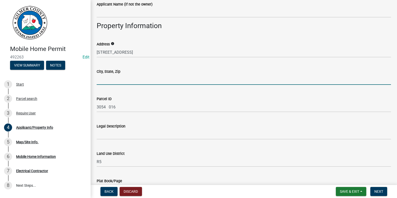
click at [100, 78] on input "City, State, Zip" at bounding box center [244, 80] width 294 height 10
type input "ELLIJAY GA 30540"
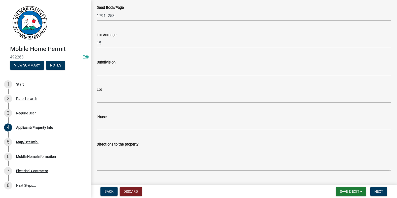
scroll to position [389, 0]
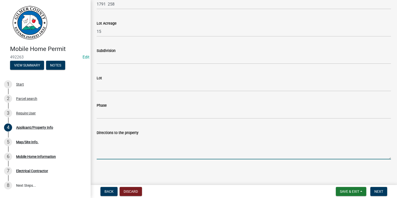
drag, startPoint x: 116, startPoint y: 144, endPoint x: 125, endPoint y: 142, distance: 9.7
click at [116, 144] on textarea "Directions to the property" at bounding box center [244, 148] width 294 height 24
click at [113, 145] on textarea "Directions to the property" at bounding box center [244, 148] width 294 height 24
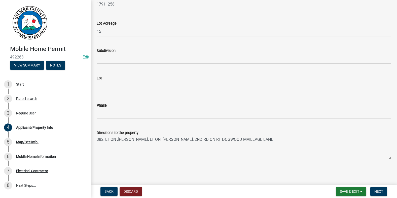
click at [237, 139] on textarea "382, LT ON ,LUKE QUARLES, LT ON RICHARDS RD, 2ND RD ON RT DOGWOOD MVILLAGE LANE" at bounding box center [244, 148] width 294 height 24
click at [261, 139] on textarea "382, LT ON ,LUKE QUARLES, LT ON RICHARDS RD, 2ND RD ON RT DOGWOOD VILLAGE LANE" at bounding box center [244, 148] width 294 height 24
drag, startPoint x: 287, startPoint y: 137, endPoint x: 115, endPoint y: 141, distance: 172.8
type textarea "382, LT ON ,[PERSON_NAME], LT ON [PERSON_NAME], [GEOGRAPHIC_DATA] ON [GEOGRAPHI…"
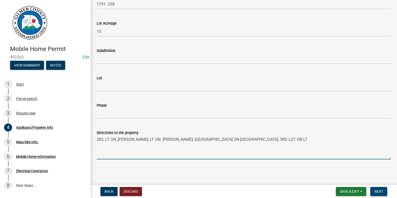
click at [376, 191] on span "Next" at bounding box center [378, 192] width 9 height 4
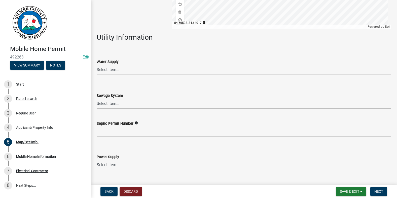
scroll to position [149, 0]
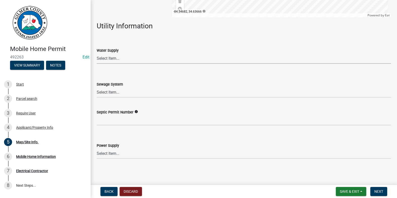
click at [124, 59] on select "Select Item... Well Community Public Spring" at bounding box center [244, 59] width 294 height 10
click at [97, 54] on select "Select Item... Well Community Public Spring" at bounding box center [244, 59] width 294 height 10
select select "e44f2733-11c1-42c1-adbb-9eb09c48163d"
click at [120, 92] on select "Select Item... Septic Community Public" at bounding box center [244, 93] width 294 height 10
click at [116, 152] on select "Select Item... Amicalola EMC [GEOGRAPHIC_DATA] EMC Tri-State Power [US_STATE] P…" at bounding box center [244, 154] width 294 height 10
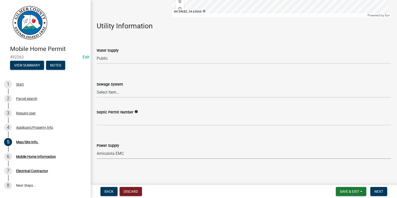
click at [97, 149] on select "Select Item... Amicalola EMC [GEOGRAPHIC_DATA] EMC Tri-State Power [US_STATE] P…" at bounding box center [244, 154] width 294 height 10
select select "c9feaa94-b03b-4165-97cf-90fdf63947c5"
click at [375, 192] on span "Next" at bounding box center [378, 192] width 9 height 4
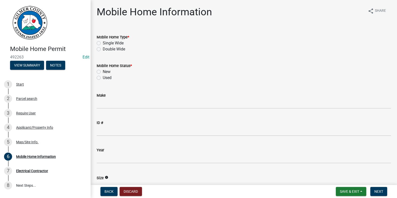
click at [103, 43] on label "Single Wide" at bounding box center [113, 43] width 21 height 6
click at [103, 43] on input "Single Wide" at bounding box center [104, 41] width 3 height 3
radio input "true"
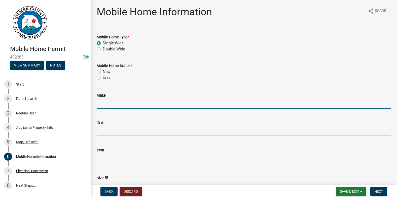
click at [103, 105] on input "Make" at bounding box center [244, 104] width 294 height 10
type input "CLAYTON DELIGHT"
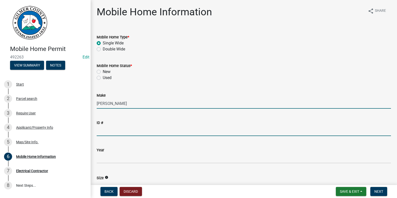
click at [131, 130] on input "ID #" at bounding box center [244, 131] width 294 height 10
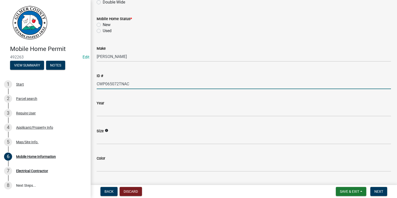
scroll to position [75, 0]
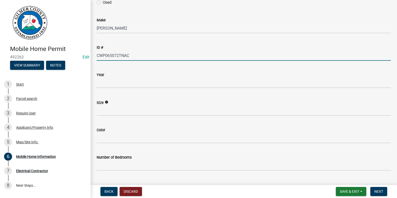
type input "CWP065072TNAC"
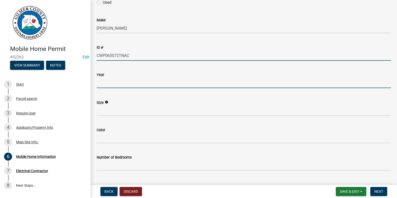
click at [110, 81] on input "text" at bounding box center [244, 83] width 294 height 10
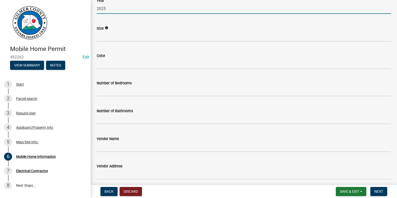
scroll to position [176, 0]
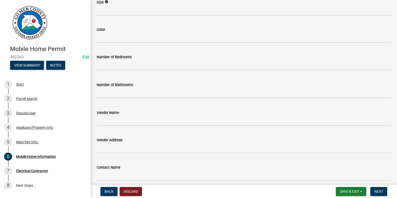
type input "2025"
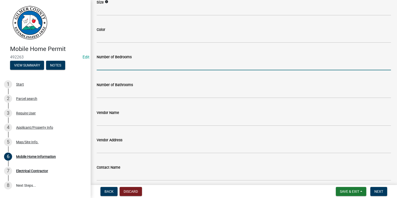
drag, startPoint x: 132, startPoint y: 65, endPoint x: 134, endPoint y: 62, distance: 4.2
click at [133, 64] on input "text" at bounding box center [244, 65] width 294 height 10
type input "2"
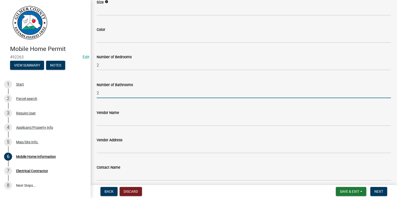
type input "2"
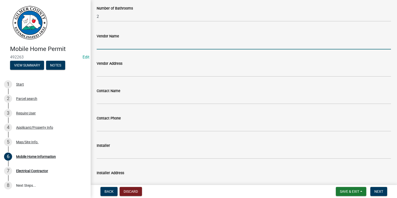
scroll to position [251, 0]
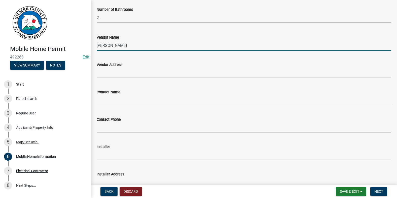
type input "[PERSON_NAME] HOMES"
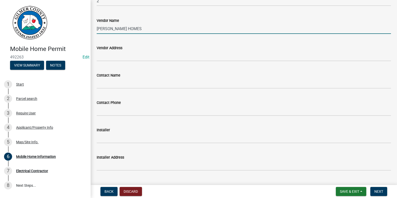
scroll to position [277, 0]
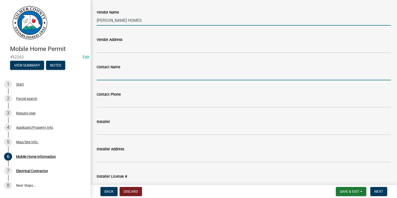
click at [126, 76] on input "Contact Name" at bounding box center [244, 75] width 294 height 10
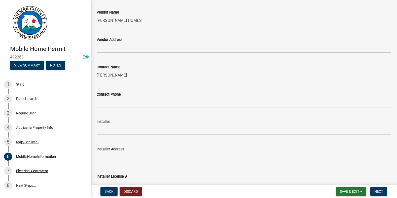
type input "[PERSON_NAME]"
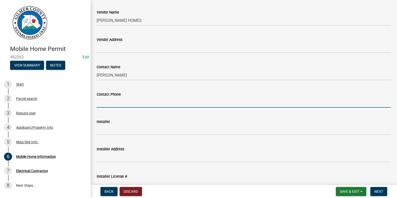
click at [126, 103] on input "Contact Phone" at bounding box center [244, 103] width 294 height 10
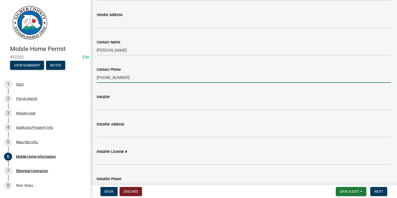
scroll to position [302, 0]
type input "[PHONE_NUMBER]"
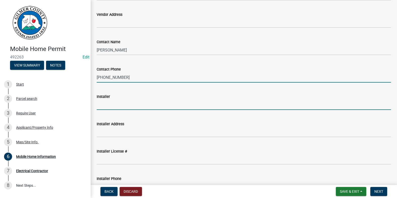
click at [107, 105] on input "Installer" at bounding box center [244, 105] width 294 height 10
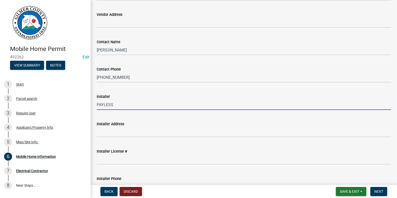
type input "PAYLESS HOMES"
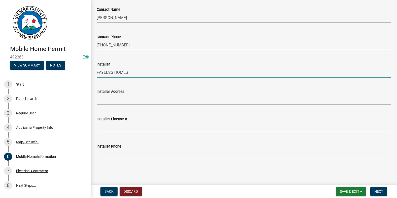
scroll to position [334, 0]
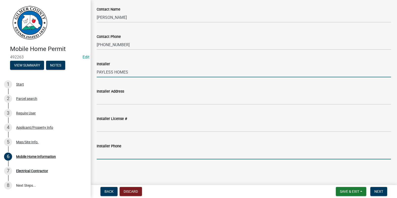
click at [115, 154] on input "Installer Phone" at bounding box center [244, 154] width 294 height 10
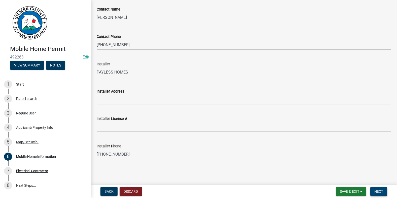
type input "706-695-5498"
click at [379, 188] on button "Next" at bounding box center [378, 191] width 17 height 9
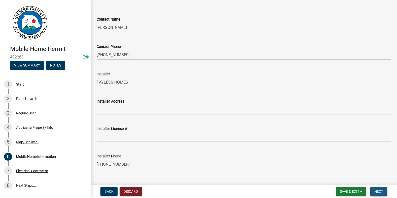
scroll to position [345, 0]
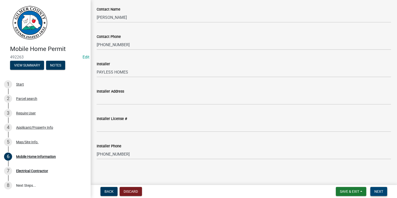
click at [376, 190] on span "Next" at bounding box center [378, 192] width 9 height 4
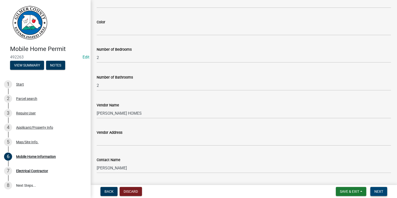
scroll to position [43, 0]
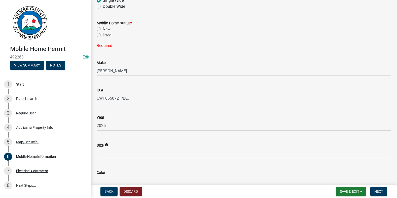
click at [103, 29] on label "New" at bounding box center [107, 29] width 8 height 6
click at [103, 29] on input "New" at bounding box center [104, 27] width 3 height 3
radio input "true"
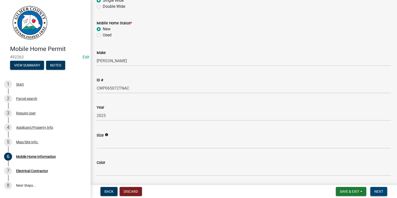
click at [377, 191] on span "Next" at bounding box center [378, 192] width 9 height 4
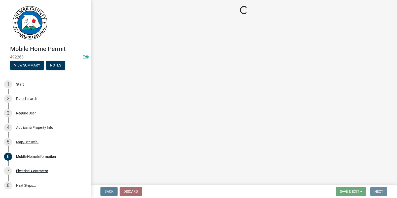
scroll to position [0, 0]
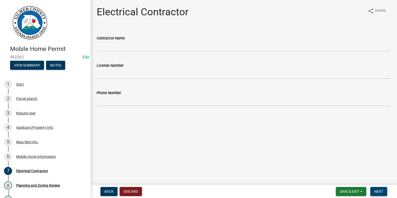
click at [380, 192] on span "Next" at bounding box center [378, 192] width 9 height 4
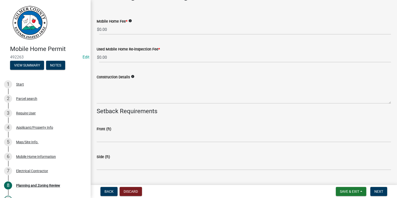
scroll to position [25, 0]
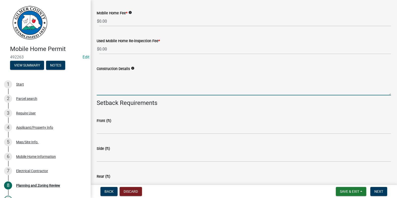
click at [141, 82] on textarea "Construction Details" at bounding box center [244, 84] width 294 height 24
type textarea "NEW MH REPLACEING OLD MH OF SAME SIZE"
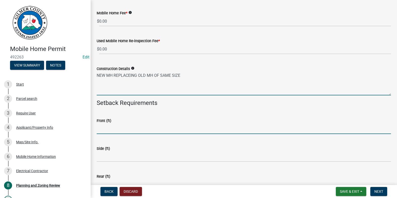
drag, startPoint x: 107, startPoint y: 127, endPoint x: 131, endPoint y: 130, distance: 24.3
click at [107, 127] on input "text" at bounding box center [244, 129] width 294 height 10
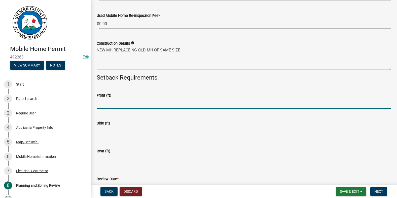
scroll to position [155, 0]
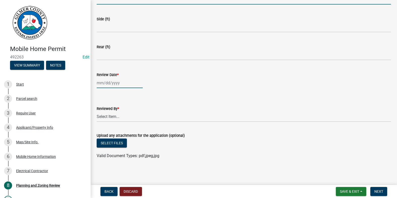
click at [113, 81] on div at bounding box center [120, 83] width 46 height 10
select select "10"
select select "2025"
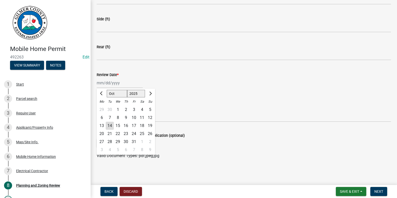
click at [111, 126] on div "14" at bounding box center [110, 126] width 8 height 8
type input "[DATE]"
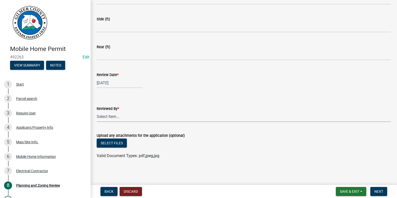
click at [101, 115] on select "Select Item... [PERSON_NAME] [PERSON_NAME] [PERSON_NAME] [PERSON_NAME] [PERSON_…" at bounding box center [244, 117] width 294 height 10
click at [97, 112] on select "Select Item... [PERSON_NAME] [PERSON_NAME] [PERSON_NAME] [PERSON_NAME] [PERSON_…" at bounding box center [244, 117] width 294 height 10
select select "f66b4cef-93c9-440c-84d8-a2c8d35cb7c1"
click at [377, 190] on span "Next" at bounding box center [378, 192] width 9 height 4
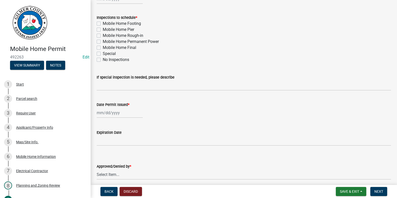
scroll to position [59, 0]
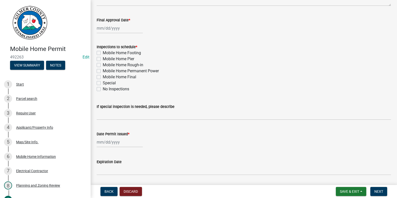
click at [103, 63] on label "Mobile Home Rough-in" at bounding box center [123, 65] width 40 height 6
click at [103, 63] on input "Mobile Home Rough-in" at bounding box center [104, 63] width 3 height 3
checkbox input "true"
checkbox input "false"
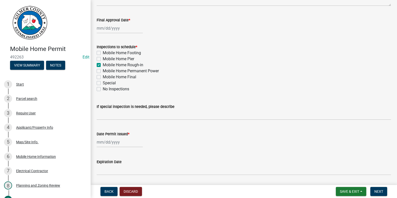
checkbox input "true"
checkbox input "false"
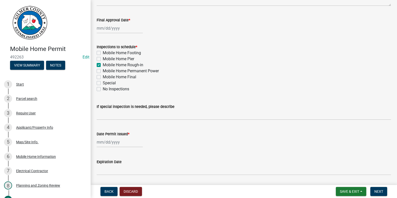
click at [103, 77] on label "Mobile Home Final" at bounding box center [119, 77] width 33 height 6
click at [103, 77] on input "Mobile Home Final" at bounding box center [104, 75] width 3 height 3
checkbox input "true"
checkbox input "false"
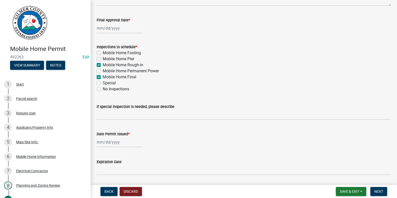
checkbox input "true"
checkbox input "false"
checkbox input "true"
checkbox input "false"
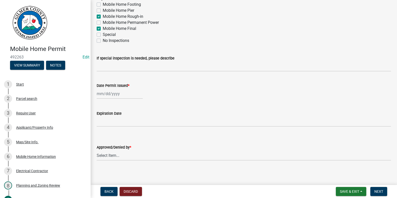
scroll to position [109, 0]
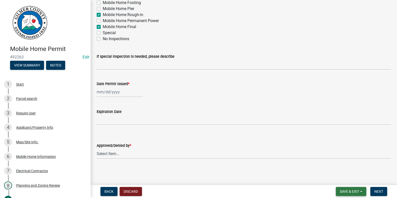
click at [344, 192] on span "Save & Exit" at bounding box center [349, 192] width 19 height 4
click at [343, 178] on button "Save & Exit" at bounding box center [346, 179] width 40 height 12
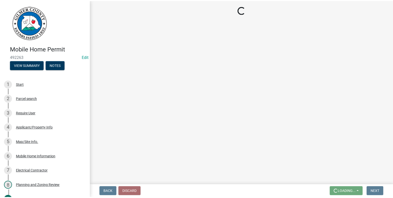
scroll to position [0, 0]
